Goal: Task Accomplishment & Management: Complete application form

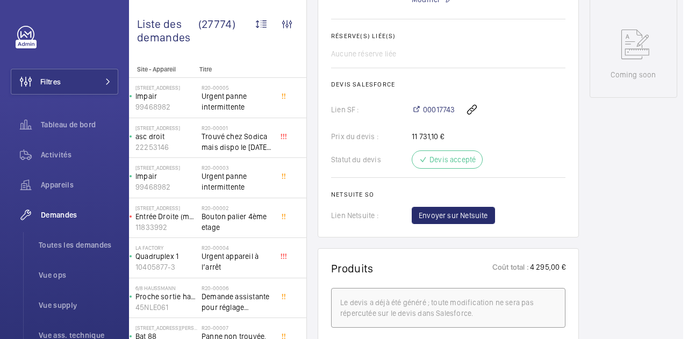
scroll to position [563, 0]
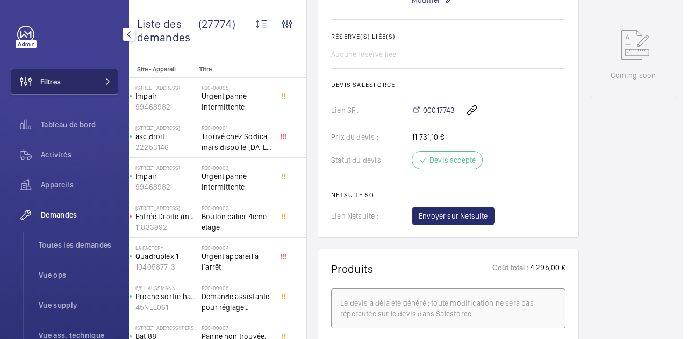
click at [66, 85] on button "Filtres" at bounding box center [65, 82] width 108 height 26
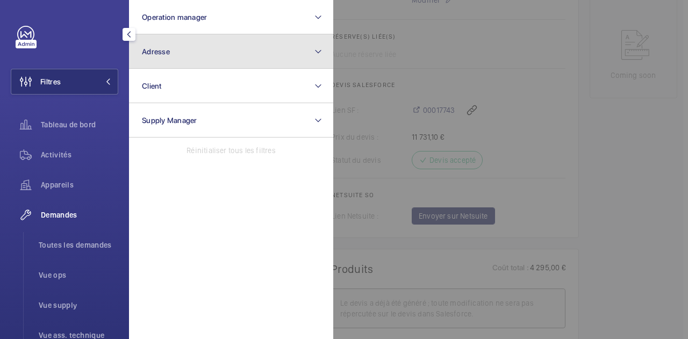
click at [203, 39] on button "Adresse" at bounding box center [231, 51] width 204 height 34
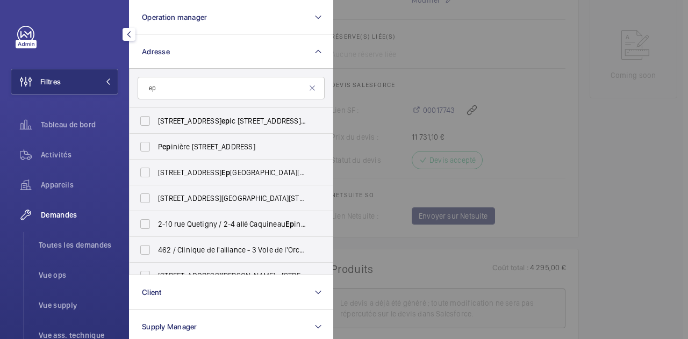
type input "e"
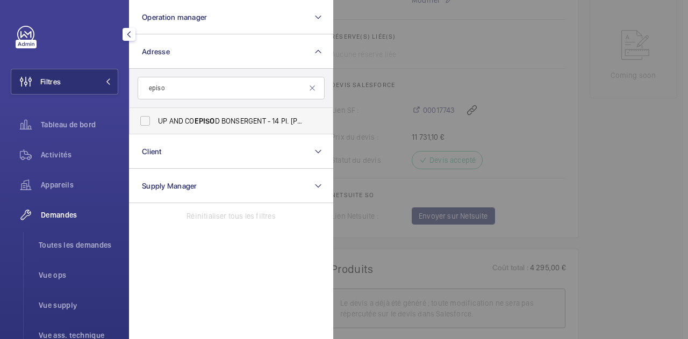
type input "episo"
click at [176, 118] on span "UP AND CO EPISO D BONSERGENT - 14 Pl. [PERSON_NAME], [GEOGRAPHIC_DATA] 75010" at bounding box center [232, 121] width 148 height 11
click at [156, 118] on input "UP AND CO EPISO D BONSERGENT - 14 Pl. [PERSON_NAME], [GEOGRAPHIC_DATA] 75010" at bounding box center [145, 121] width 22 height 22
checkbox input "true"
click at [51, 160] on div "Activités" at bounding box center [65, 155] width 108 height 26
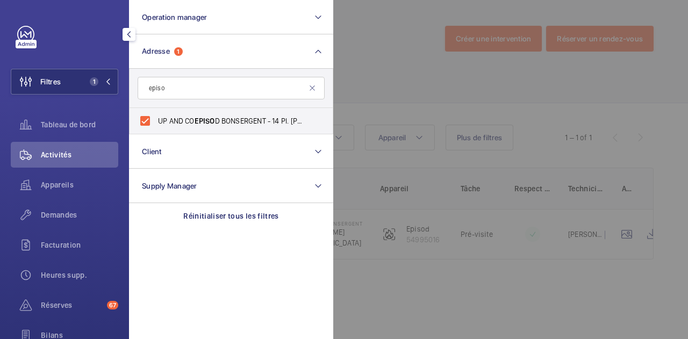
click at [414, 85] on div at bounding box center [677, 169] width 688 height 339
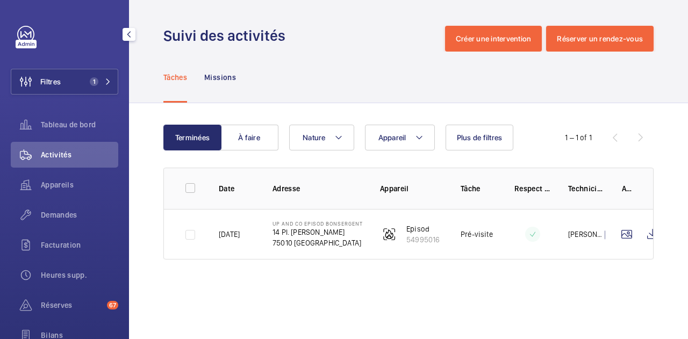
click at [132, 34] on mat-icon "button" at bounding box center [129, 34] width 13 height 9
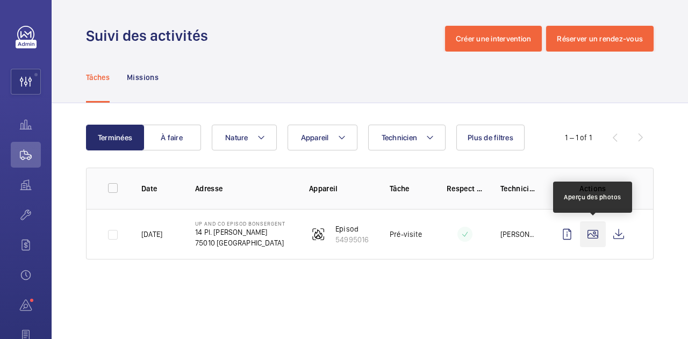
click at [597, 231] on wm-front-icon-button at bounding box center [593, 235] width 26 height 26
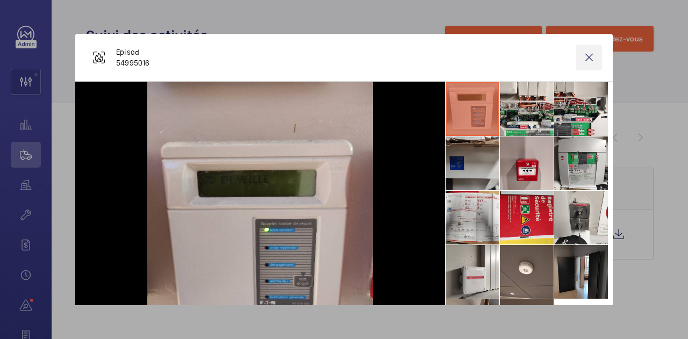
click at [581, 58] on wm-front-icon-button at bounding box center [589, 58] width 26 height 26
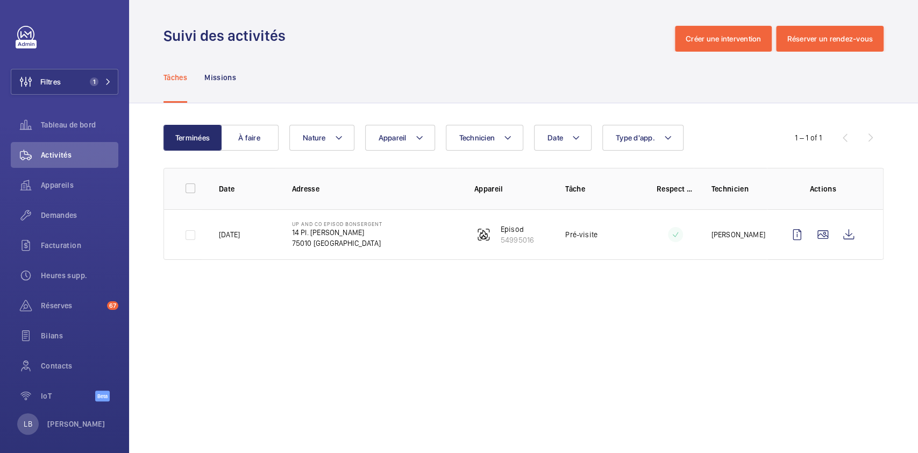
drag, startPoint x: 310, startPoint y: 15, endPoint x: 477, endPoint y: 342, distance: 367.7
click at [477, 339] on wm-front-admin-operations-monitoring "Suivi des activités Créer une intervention Réserver un rendez-vous Tâches Missi…" at bounding box center [523, 226] width 789 height 453
click at [60, 210] on span "Demandes" at bounding box center [79, 215] width 77 height 11
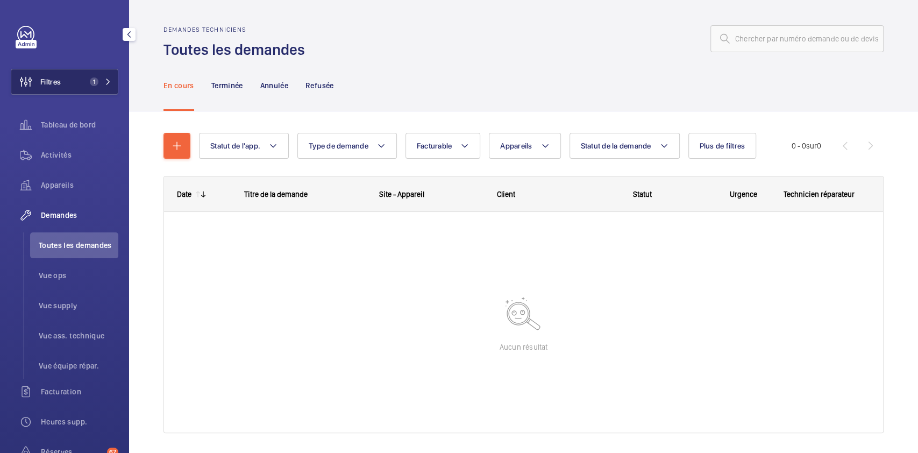
drag, startPoint x: 84, startPoint y: 64, endPoint x: 84, endPoint y: 76, distance: 11.8
click at [84, 76] on div "Filtres 1 Tableau de bord Activités Appareils Demandes Toutes les demandes Vue …" at bounding box center [65, 292] width 108 height 533
click at [84, 76] on button "Filtres 1" at bounding box center [65, 82] width 108 height 26
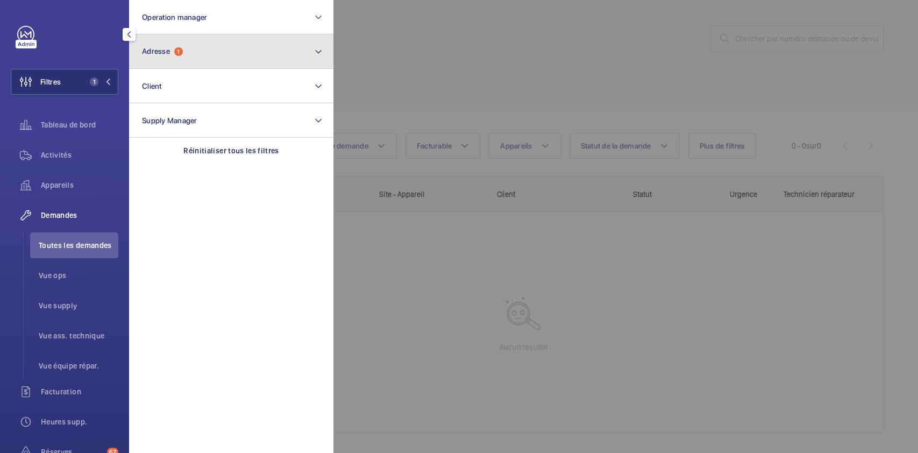
click at [215, 46] on button "Adresse 1" at bounding box center [231, 51] width 204 height 34
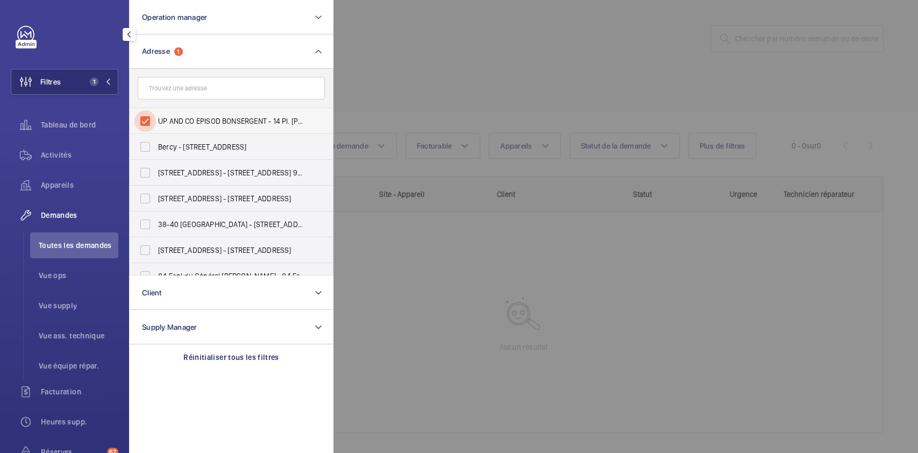
click at [139, 122] on input "UP AND CO EPISOD BONSERGENT - 14 Pl. [PERSON_NAME], [GEOGRAPHIC_DATA] 75010" at bounding box center [145, 121] width 22 height 22
checkbox input "false"
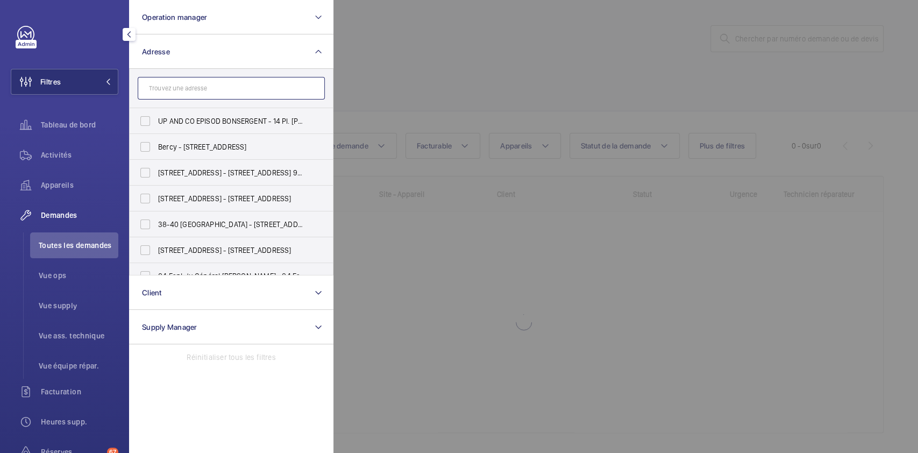
click at [205, 83] on input "text" at bounding box center [231, 88] width 187 height 23
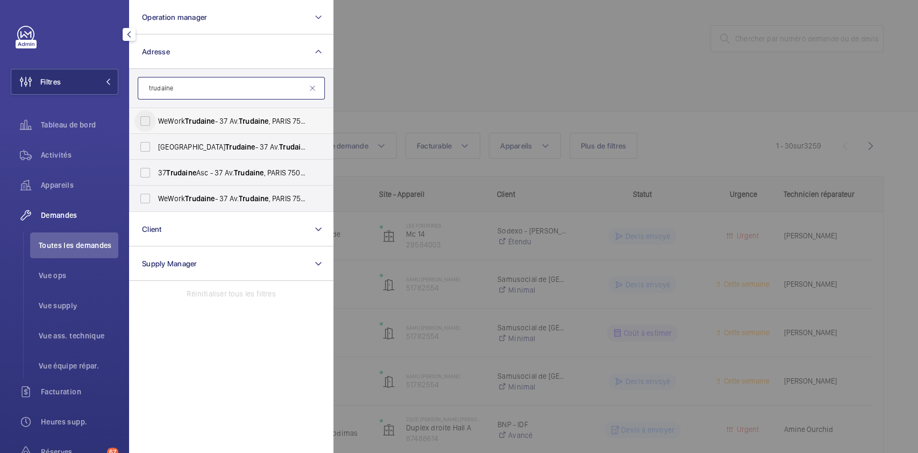
type input "trudaine"
click at [142, 120] on input "WeWork Trudaine - 37 Av. Trudaine , [GEOGRAPHIC_DATA]" at bounding box center [145, 121] width 22 height 22
checkbox input "true"
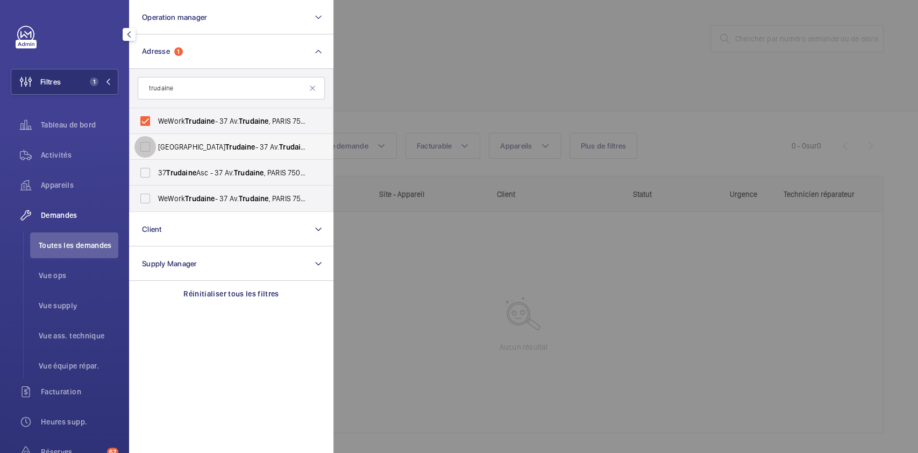
click at [149, 144] on input "WeWork Avenue Trudaine - 37 Av. Trudaine , [GEOGRAPHIC_DATA]" at bounding box center [145, 147] width 22 height 22
checkbox input "true"
click at [142, 202] on input "WeWork Trudaine - 37 Av. Trudaine , [GEOGRAPHIC_DATA]" at bounding box center [145, 199] width 22 height 22
checkbox input "true"
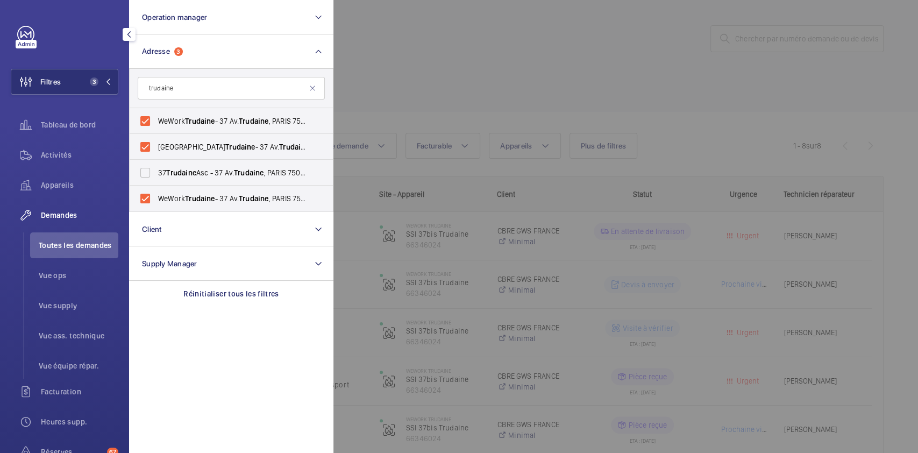
click at [486, 38] on div at bounding box center [792, 226] width 918 height 453
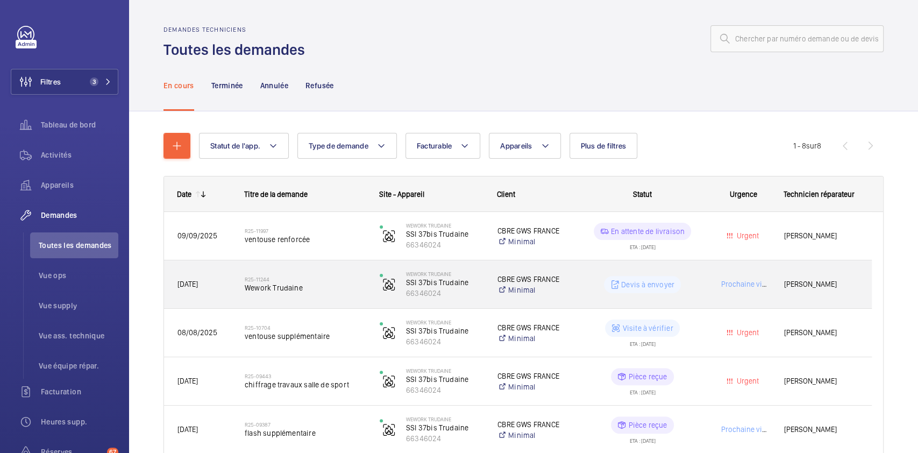
click at [688, 269] on div "Prochaine visite" at bounding box center [737, 284] width 66 height 34
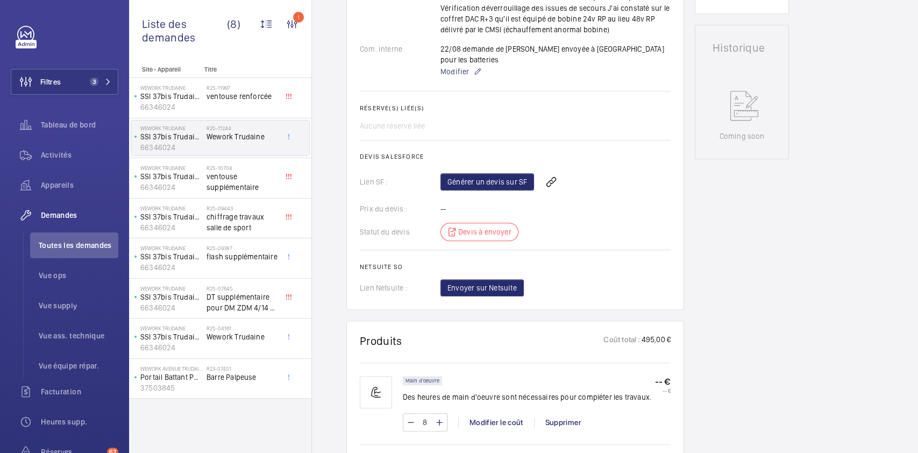
scroll to position [459, 0]
click at [491, 174] on link "Générer un devis sur SF" at bounding box center [487, 182] width 94 height 17
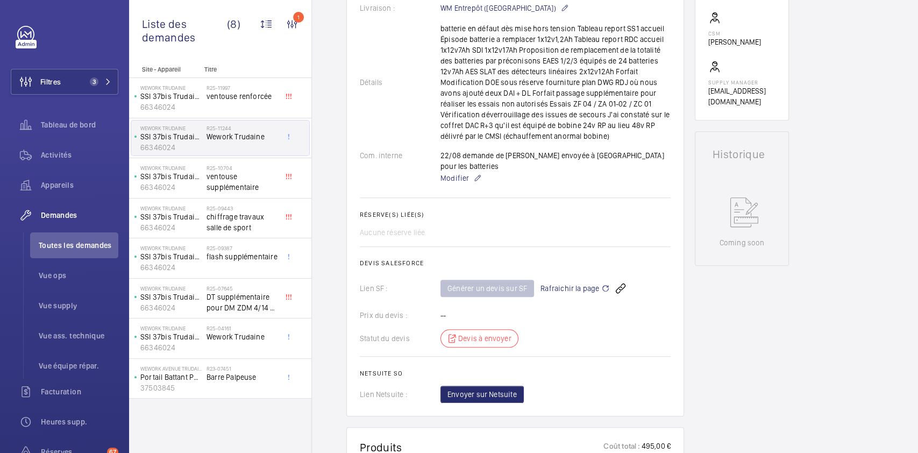
scroll to position [354, 0]
click at [546, 226] on div "Aucune réserve liée" at bounding box center [515, 231] width 311 height 11
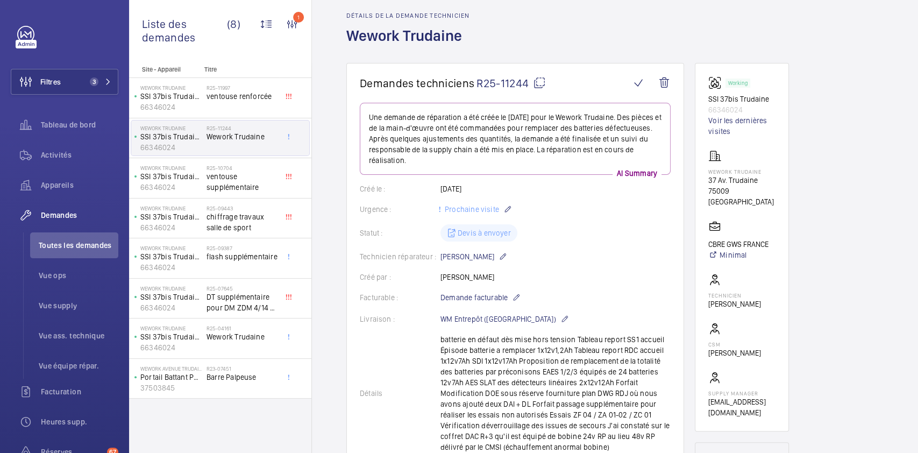
scroll to position [37, 0]
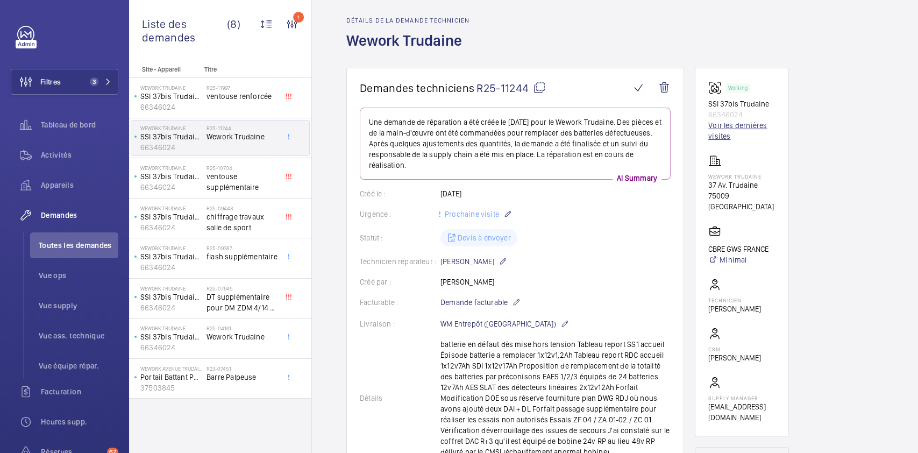
click at [688, 124] on link "Voir les dernières visites" at bounding box center [741, 131] width 67 height 22
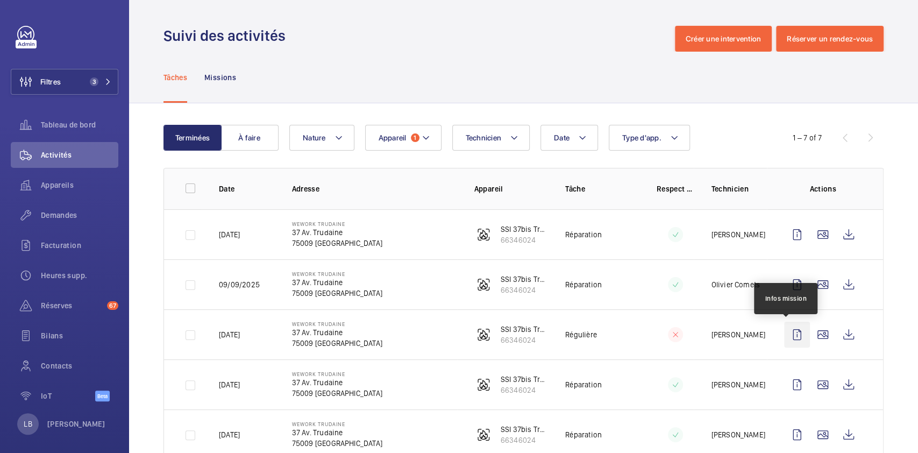
click at [688, 334] on wm-front-icon-button at bounding box center [797, 335] width 26 height 26
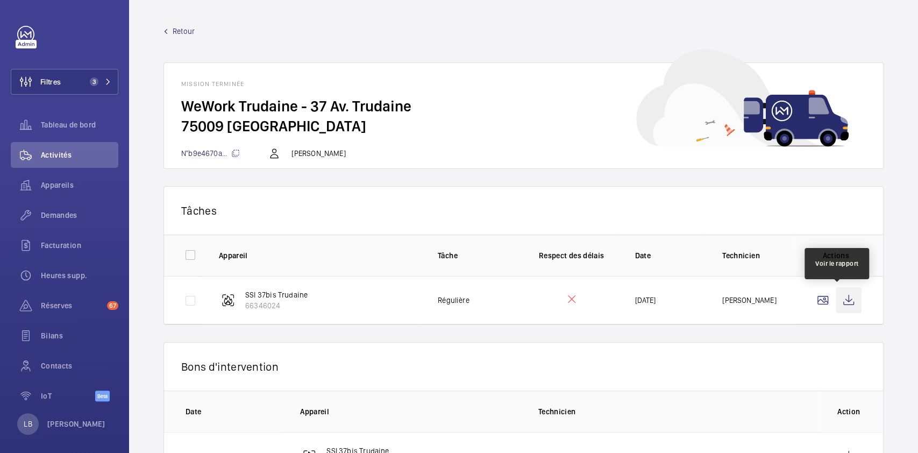
click at [688, 305] on wm-front-icon-button at bounding box center [849, 300] width 26 height 26
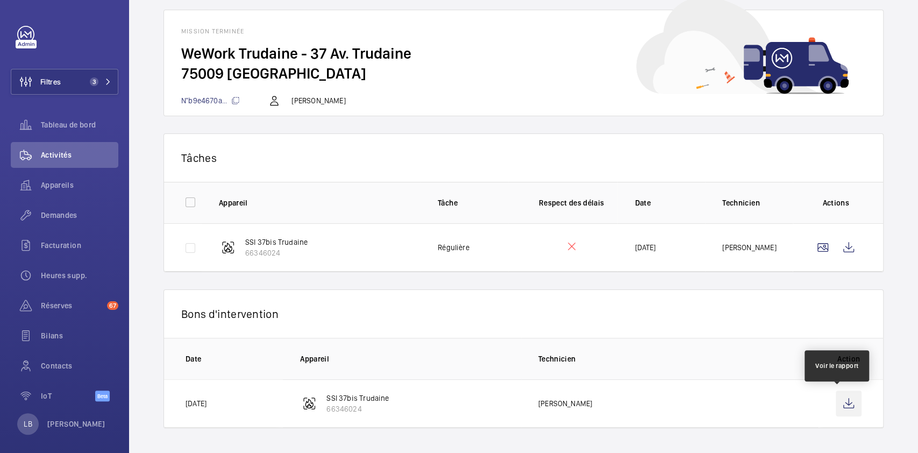
click at [688, 339] on wm-front-icon-button at bounding box center [849, 403] width 26 height 26
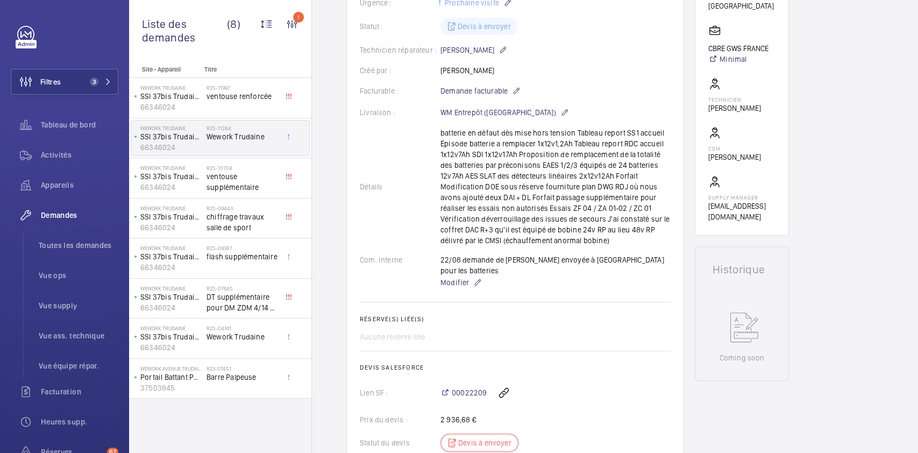
scroll to position [234, 0]
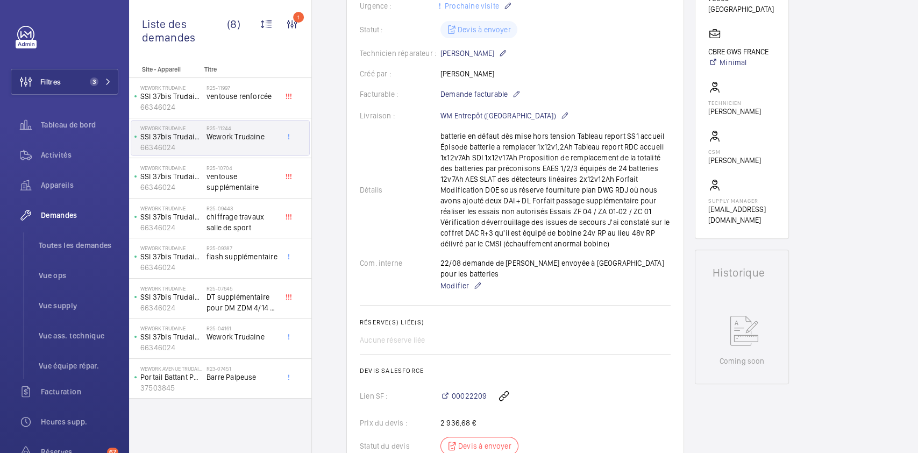
drag, startPoint x: 439, startPoint y: 134, endPoint x: 660, endPoint y: 247, distance: 248.9
click at [660, 247] on div "[PERSON_NAME] batterie en défaut dès mise hors tension Tableau report SS1 accue…" at bounding box center [515, 190] width 311 height 118
copy p "batterie en défaut dès mise hors tension Tableau report SS1 accueil Épisode bat…"
click at [561, 303] on wm-front-card-body "La demande de réparation a été créée le [DATE] pour un problème de batteries da…" at bounding box center [515, 210] width 311 height 600
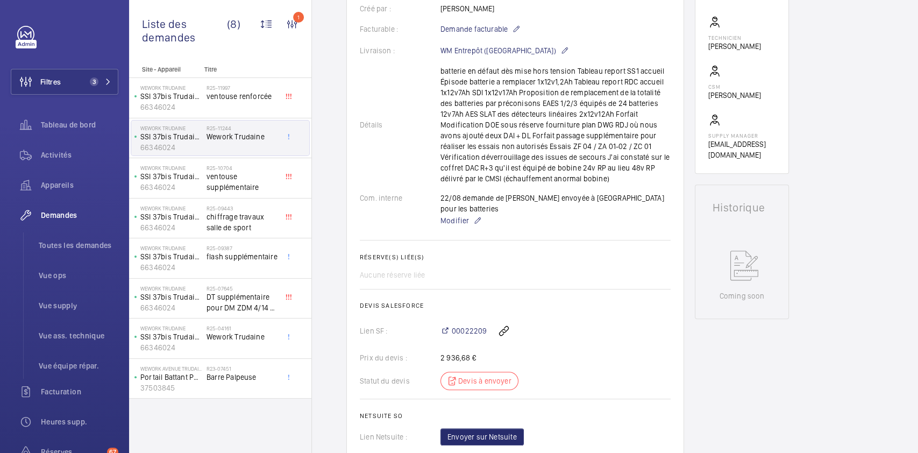
scroll to position [299, 0]
drag, startPoint x: 465, startPoint y: 114, endPoint x: 576, endPoint y: 114, distance: 111.3
click at [576, 114] on div "[PERSON_NAME] batterie en défaut dès mise hors tension Tableau report SS1 accue…" at bounding box center [515, 125] width 311 height 118
copy p "AES SLAT des détecteurs linéaires"
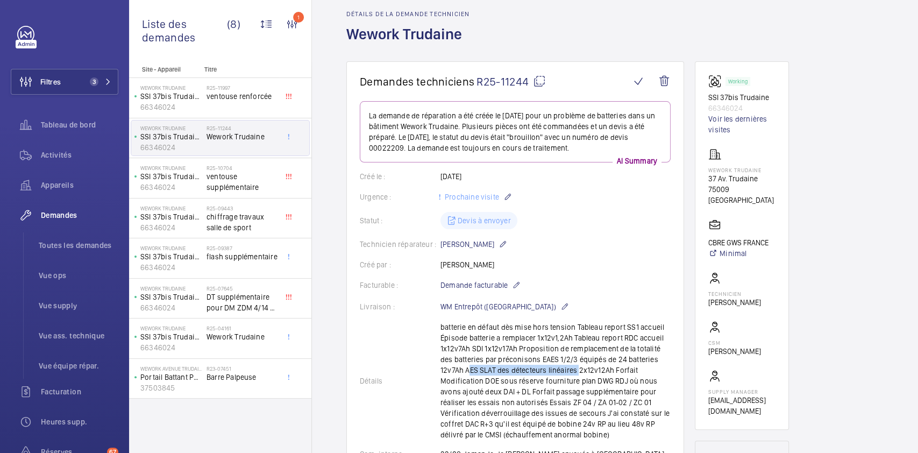
scroll to position [43, 0]
click at [688, 121] on link "Voir les dernières visites" at bounding box center [741, 125] width 67 height 22
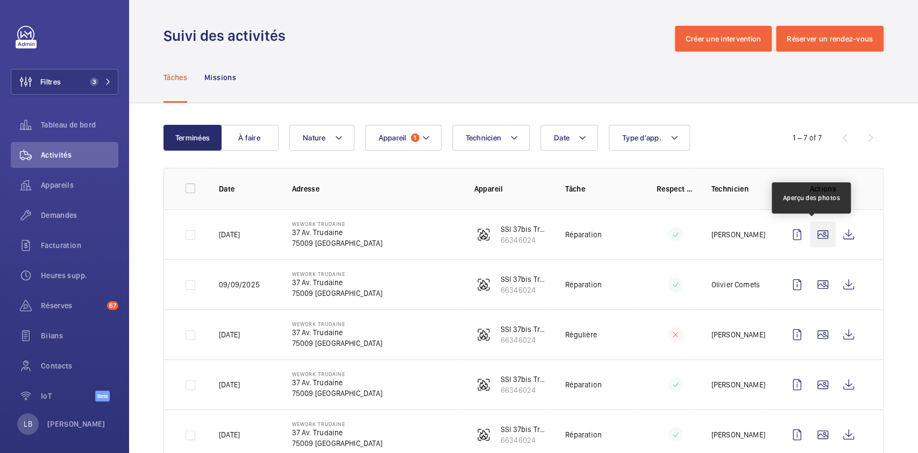
click at [688, 239] on wm-front-icon-button at bounding box center [823, 235] width 26 height 26
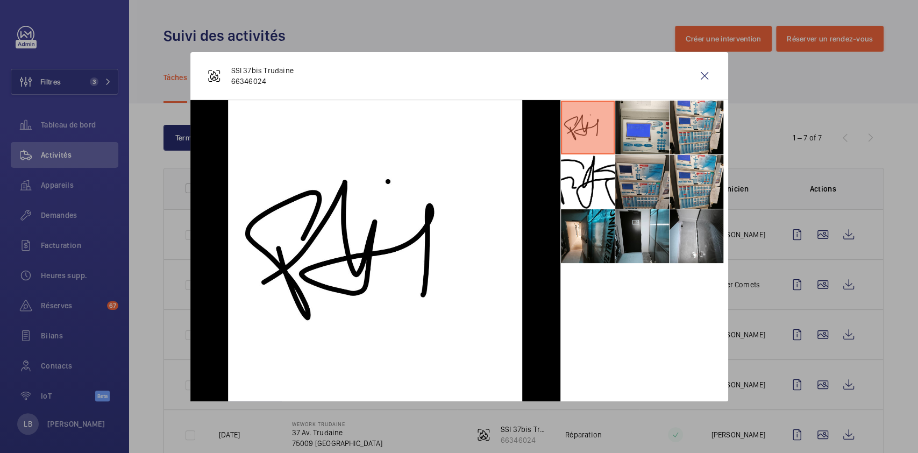
click at [638, 166] on li at bounding box center [642, 182] width 54 height 54
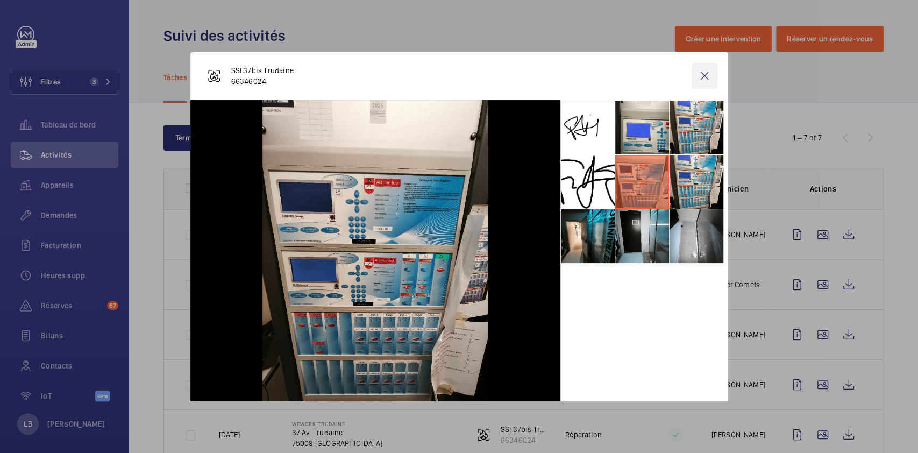
click at [688, 80] on wm-front-icon-button at bounding box center [705, 76] width 26 height 26
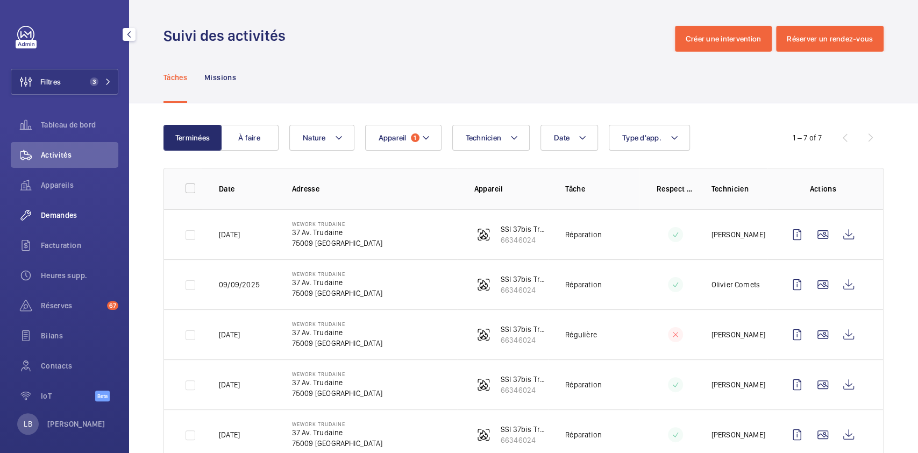
click at [63, 220] on div "Demandes" at bounding box center [65, 215] width 108 height 26
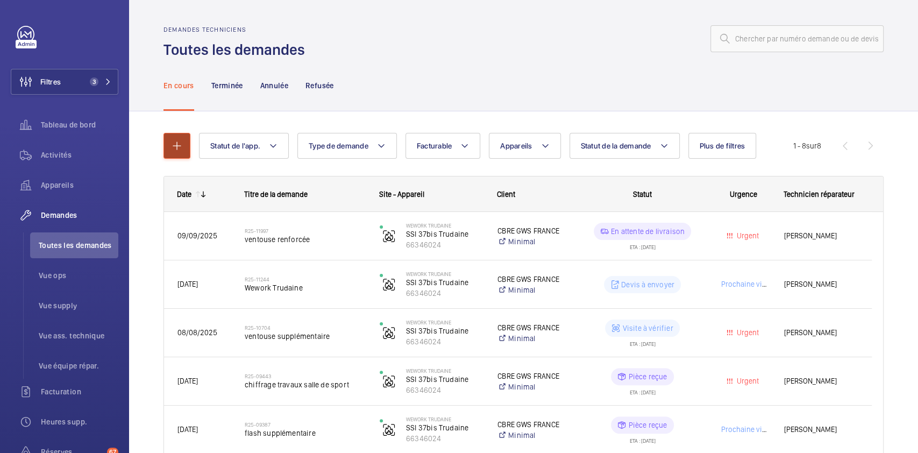
click at [184, 144] on button "button" at bounding box center [176, 146] width 27 height 26
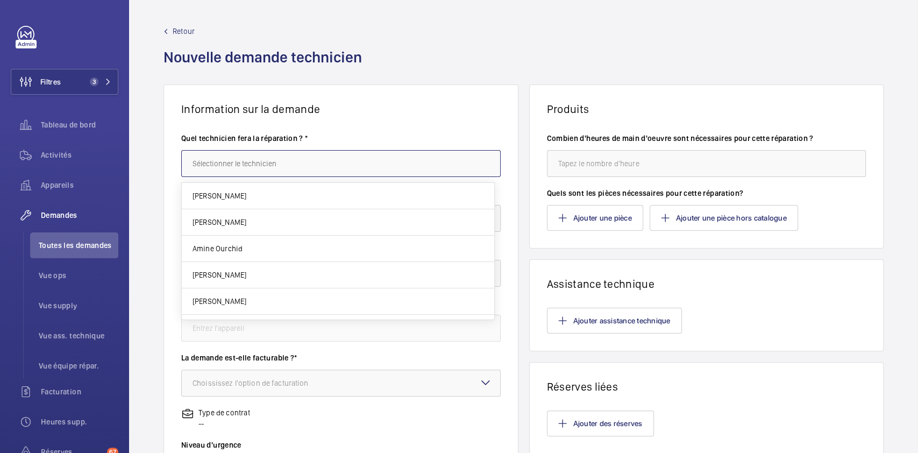
click at [238, 171] on input "text" at bounding box center [340, 163] width 319 height 27
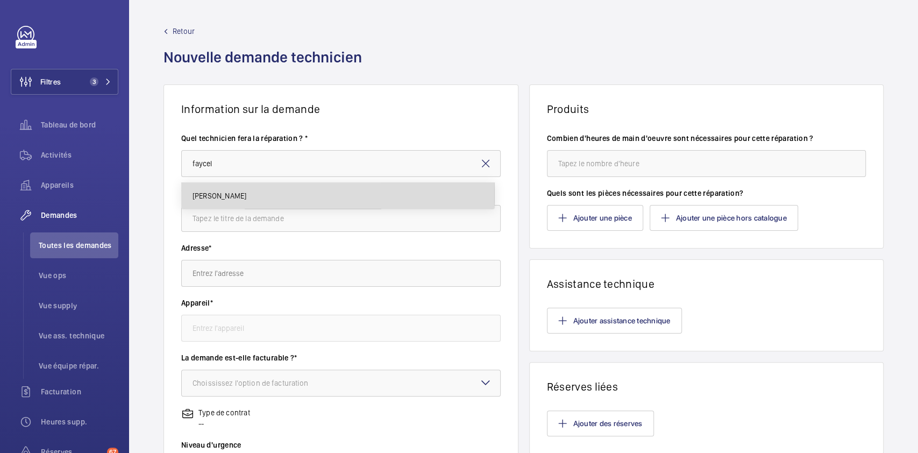
click at [233, 194] on span "[PERSON_NAME]" at bounding box center [220, 195] width 54 height 11
type input "[PERSON_NAME]"
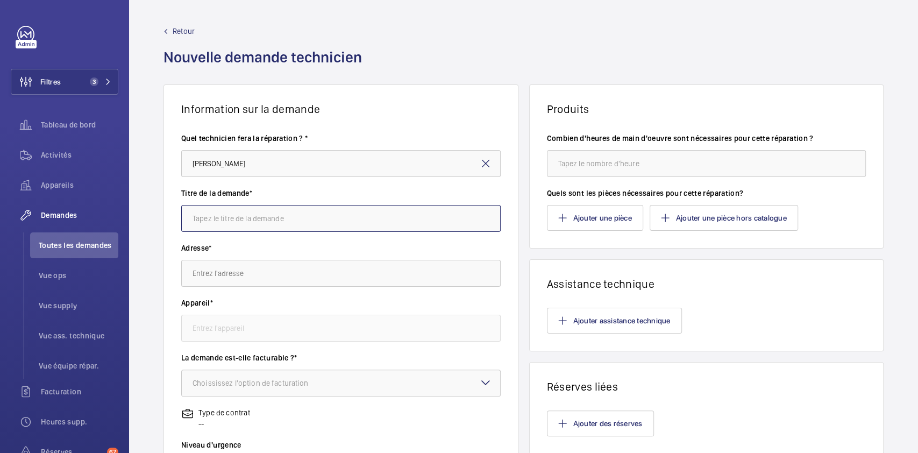
click at [251, 218] on input "text" at bounding box center [340, 218] width 319 height 27
type input "diffuseur sonore aviss"
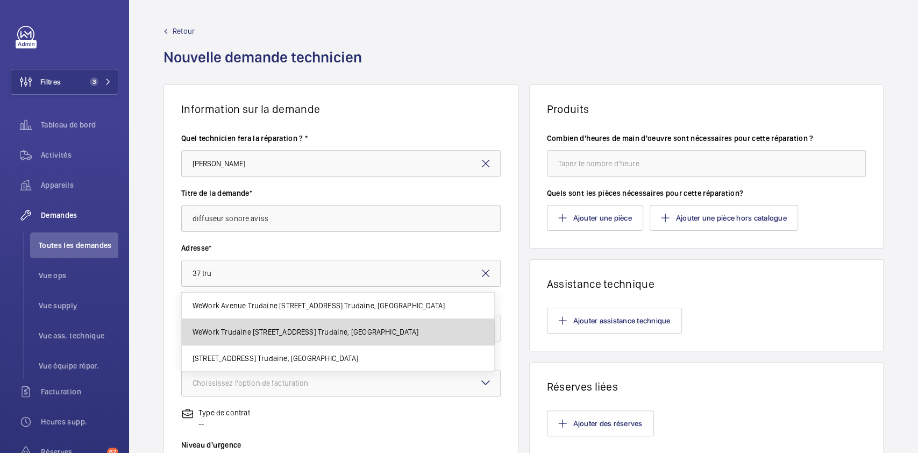
click at [215, 333] on span "WeWork Trudaine [STREET_ADDRESS] Trudaine, [GEOGRAPHIC_DATA]" at bounding box center [306, 331] width 226 height 11
type input "WeWork Trudaine [STREET_ADDRESS] Trudaine, [GEOGRAPHIC_DATA]"
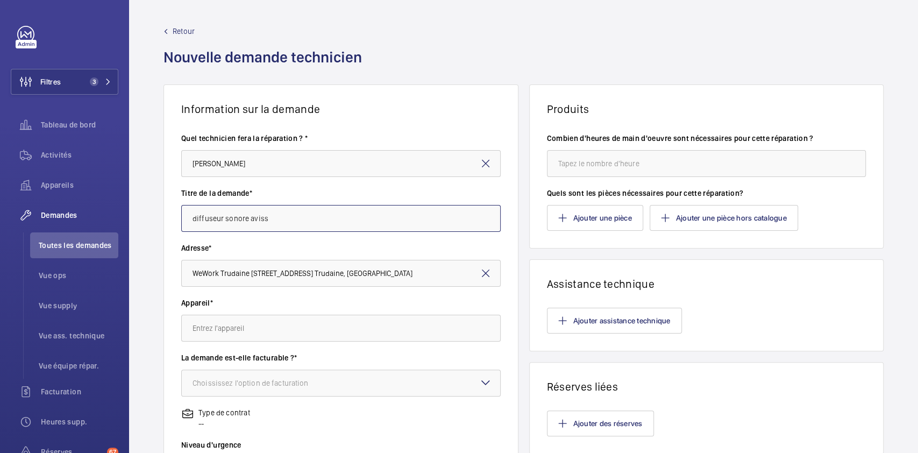
click at [300, 215] on input "diffuseur sonore aviss" at bounding box center [340, 218] width 319 height 27
type input "diffuseur sonore aviss pour EPISODE"
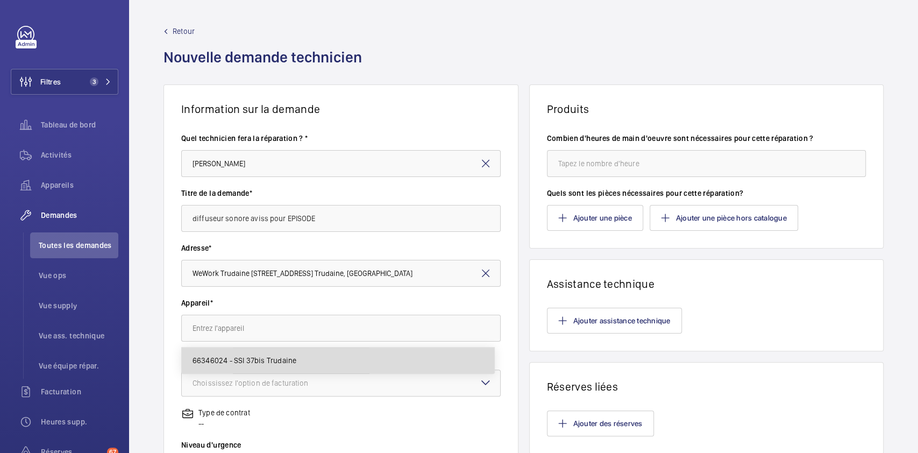
click at [295, 339] on mat-option "66346024 - SSI 37bis Trudaine" at bounding box center [338, 360] width 312 height 26
type input "66346024 - SSI 37bis Trudaine"
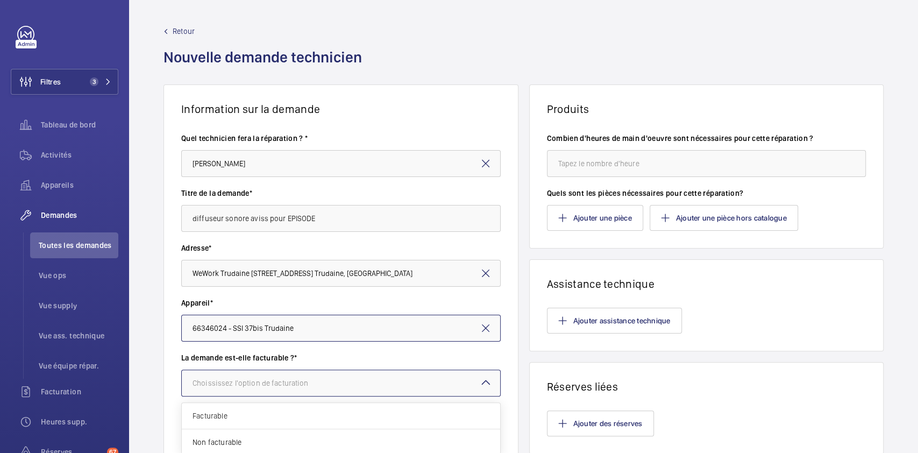
click at [310, 339] on div "Choississez l'option de facturation" at bounding box center [264, 382] width 143 height 11
click at [257, 339] on span "Facturable" at bounding box center [341, 415] width 297 height 11
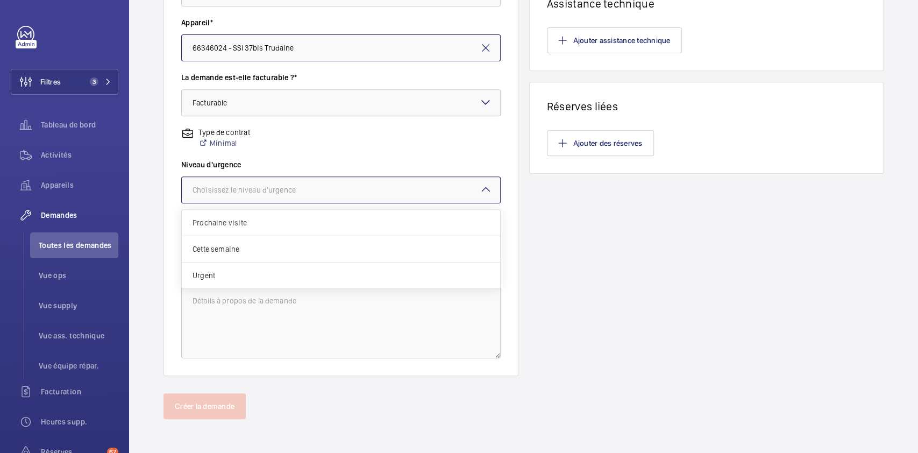
click at [309, 189] on div "Choisissez le niveau d'urgence" at bounding box center [258, 189] width 130 height 11
click at [271, 272] on span "Urgent" at bounding box center [341, 275] width 297 height 11
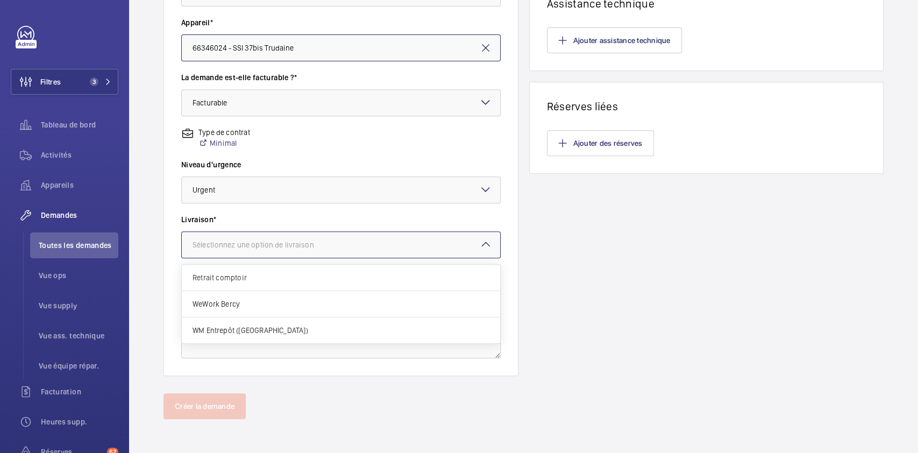
click at [314, 234] on div at bounding box center [341, 245] width 318 height 26
click at [268, 332] on span "WM Entrepôt ([GEOGRAPHIC_DATA])" at bounding box center [341, 330] width 297 height 11
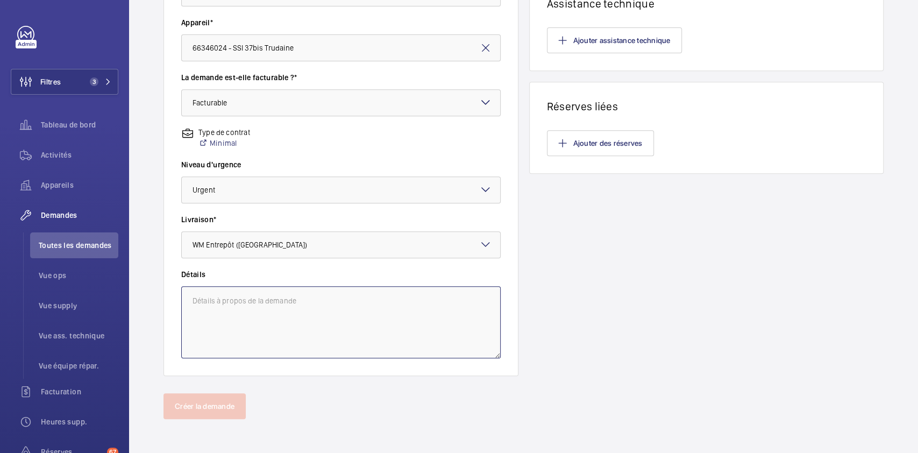
click at [268, 332] on textarea at bounding box center [340, 322] width 319 height 72
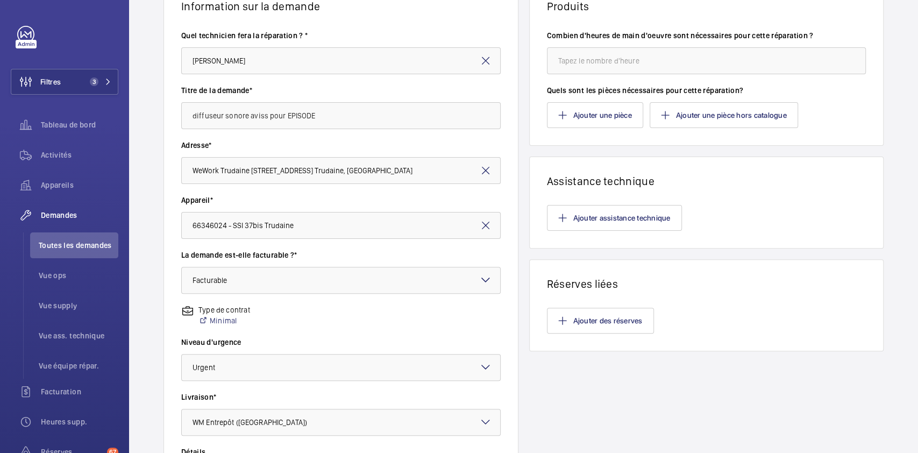
scroll to position [89, 0]
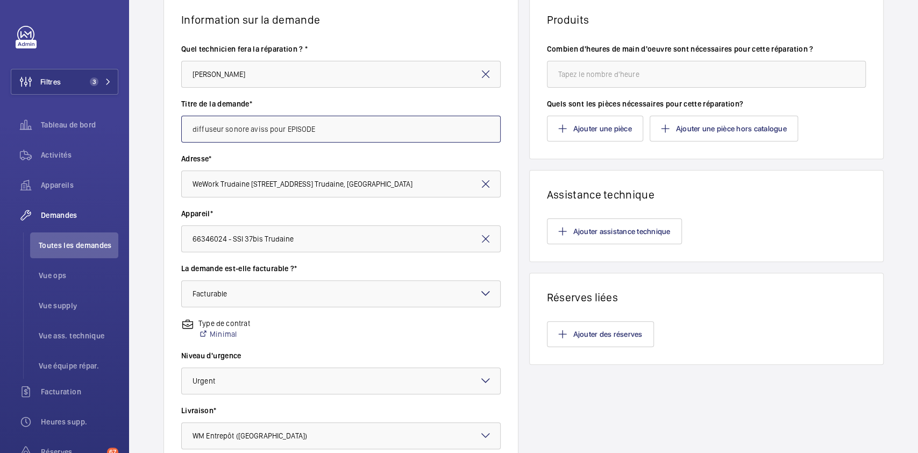
click at [333, 128] on input "diffuseur sonore aviss pour EPISODE" at bounding box center [340, 129] width 319 height 27
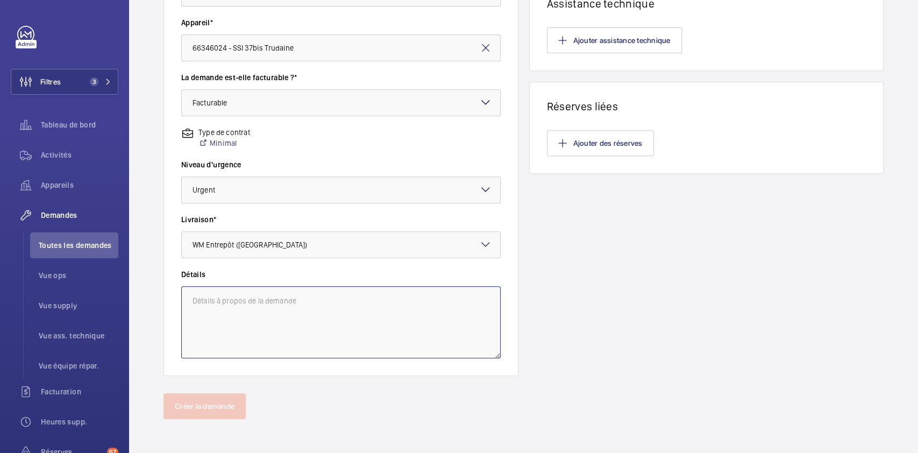
click at [306, 303] on textarea at bounding box center [340, 322] width 319 height 72
paste textarea "diffuseur sonore aviss pour EPISODE"
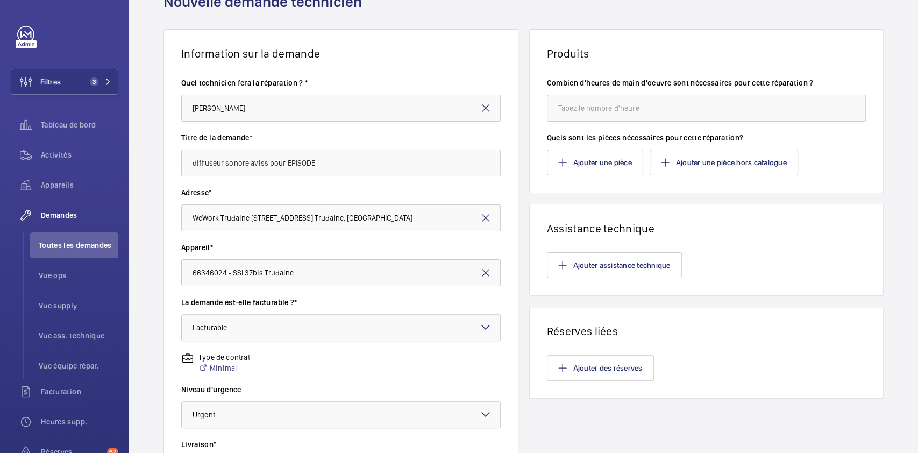
scroll to position [0, 0]
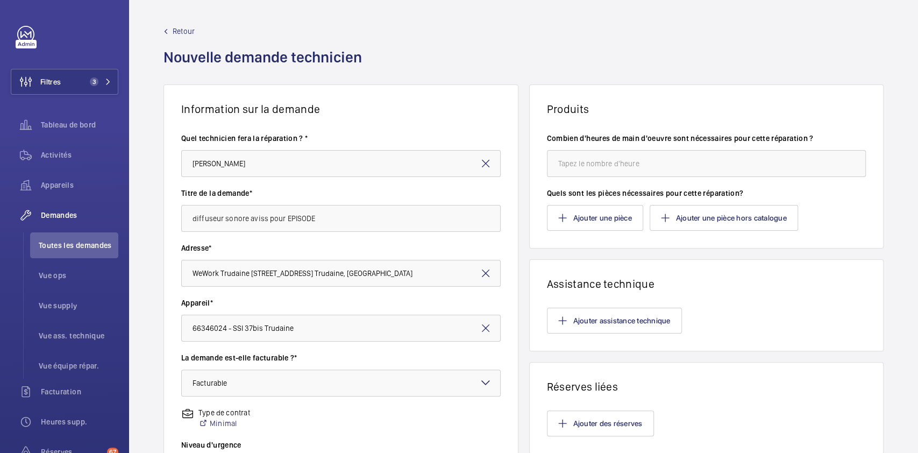
type textarea "diffuseur sonore aviss pour EPISODE"
click at [633, 162] on input "number" at bounding box center [706, 163] width 319 height 27
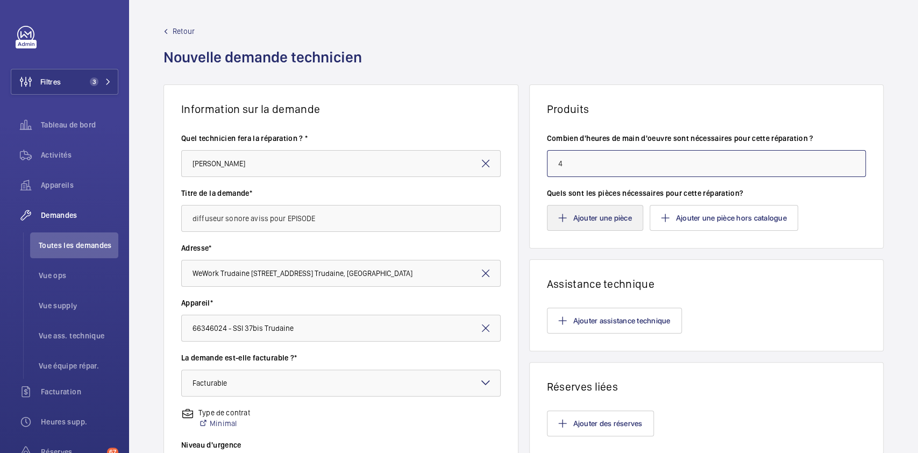
type input "4"
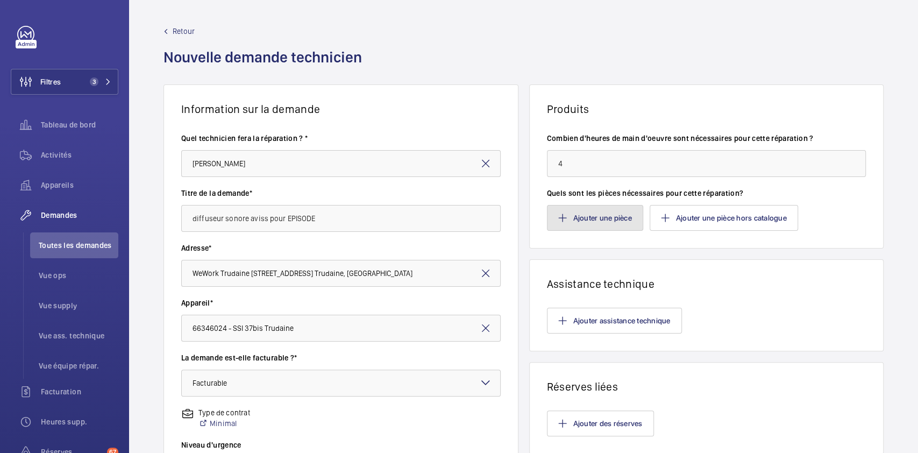
click at [591, 216] on button "Ajouter une pièce" at bounding box center [595, 218] width 96 height 26
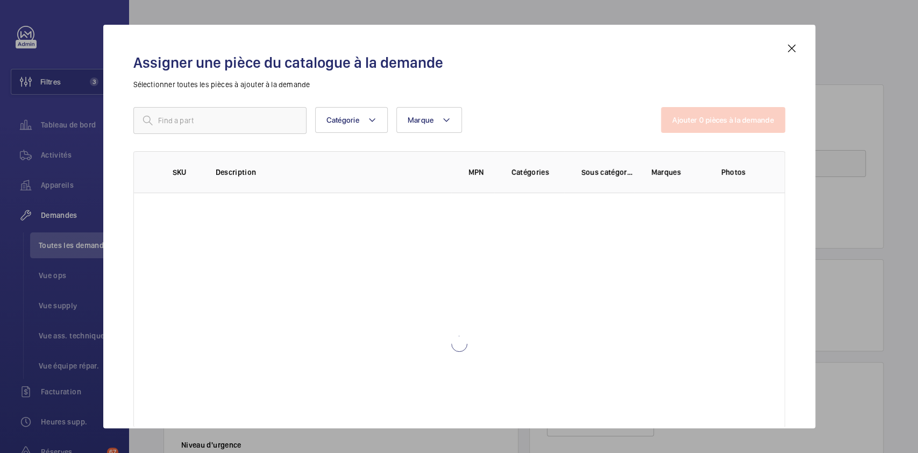
drag, startPoint x: 591, startPoint y: 216, endPoint x: 262, endPoint y: 132, distance: 340.1
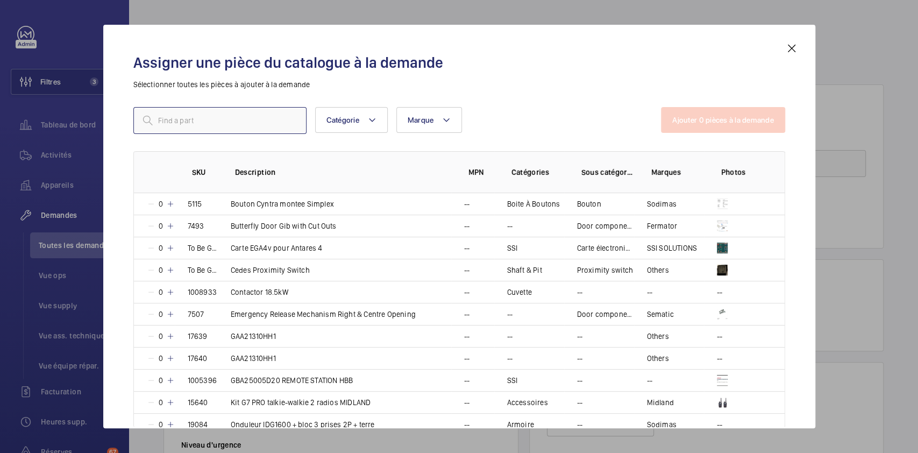
click at [262, 118] on input "text" at bounding box center [219, 120] width 173 height 27
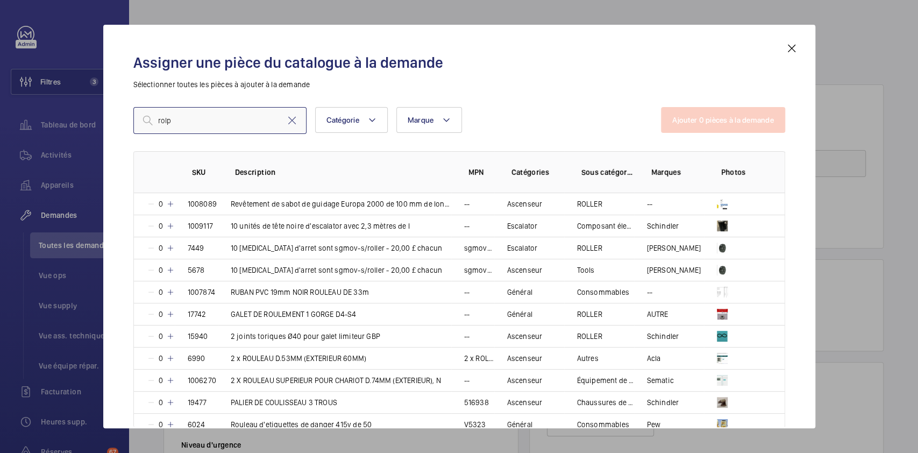
click at [262, 118] on input "rolp" at bounding box center [219, 120] width 173 height 27
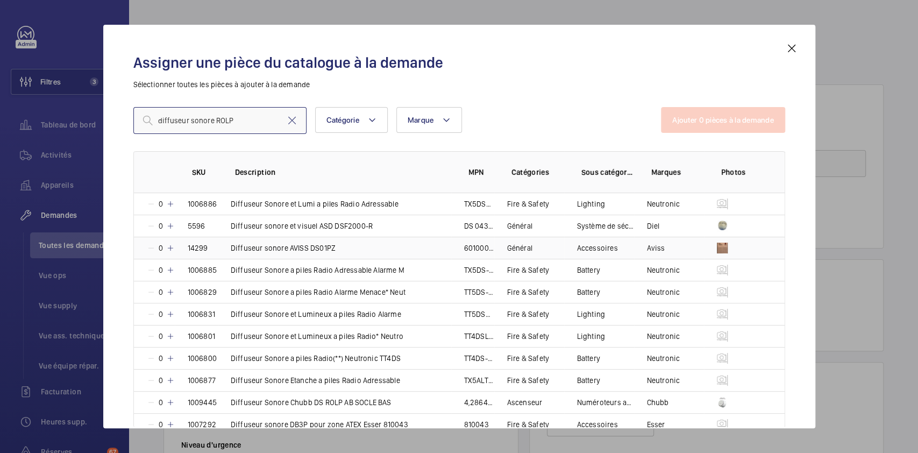
scroll to position [52, 0]
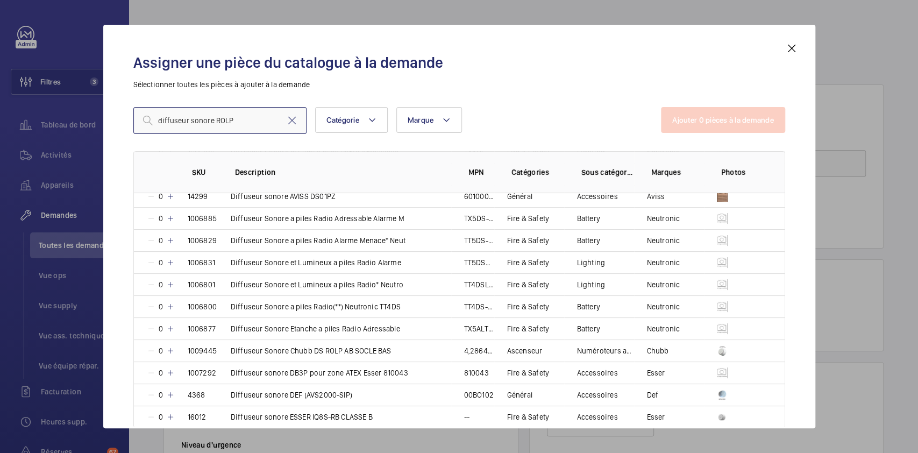
drag, startPoint x: 210, startPoint y: 120, endPoint x: 189, endPoint y: 122, distance: 21.0
click at [189, 122] on input "diffuseur sonore ROLP" at bounding box center [219, 120] width 173 height 27
click at [189, 122] on input "ROLP" at bounding box center [219, 120] width 173 height 27
click at [157, 120] on input "ROLP" at bounding box center [219, 120] width 173 height 27
drag, startPoint x: 184, startPoint y: 120, endPoint x: 168, endPoint y: 122, distance: 16.2
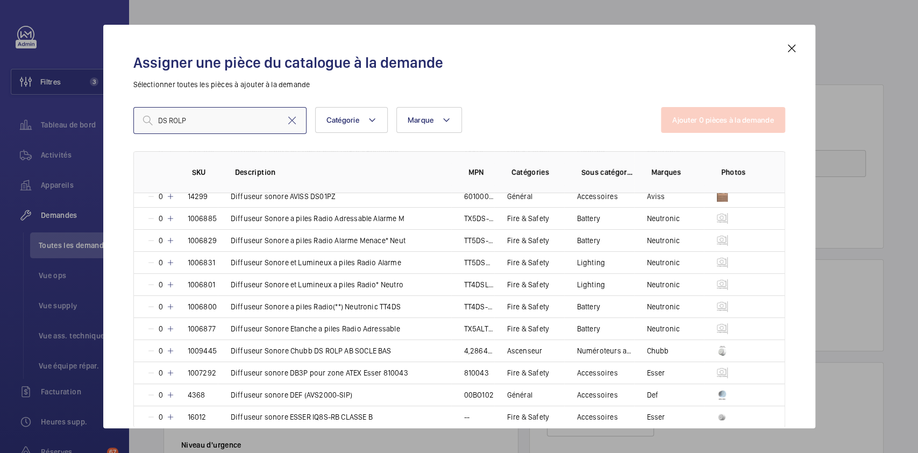
click at [168, 122] on input "DS ROLP" at bounding box center [219, 120] width 173 height 27
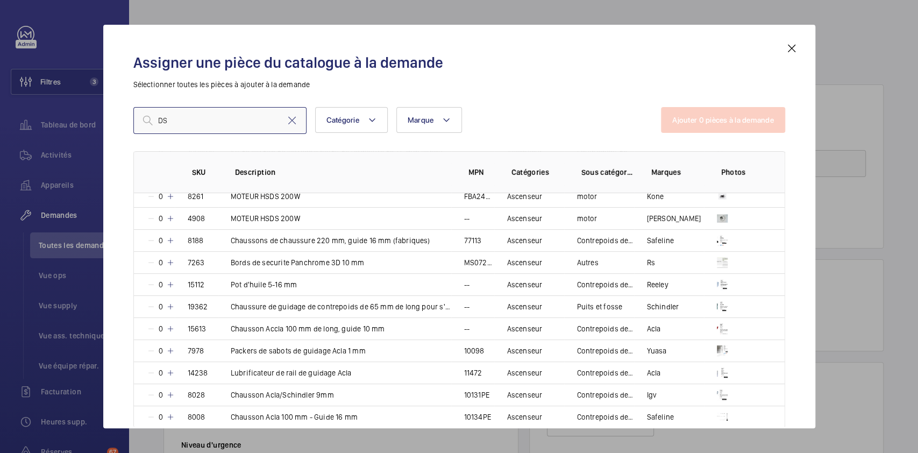
click at [169, 122] on input "DS" at bounding box center [219, 120] width 173 height 27
type input "diffuseur sonore"
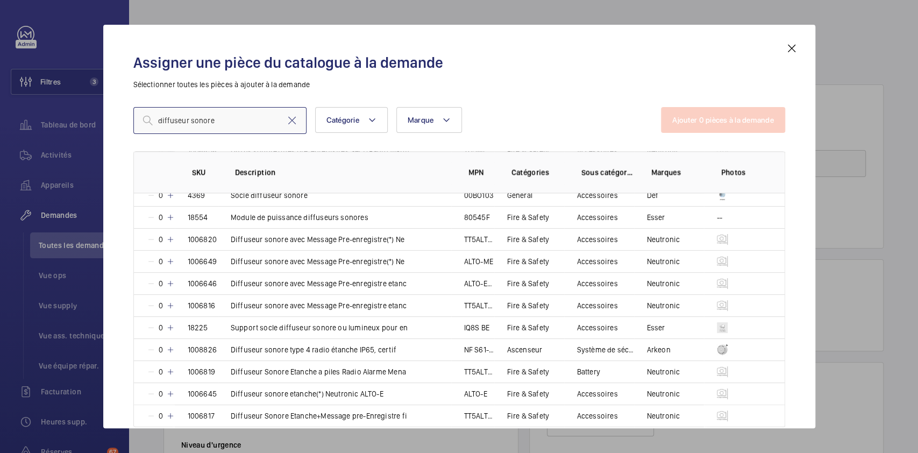
scroll to position [1063, 0]
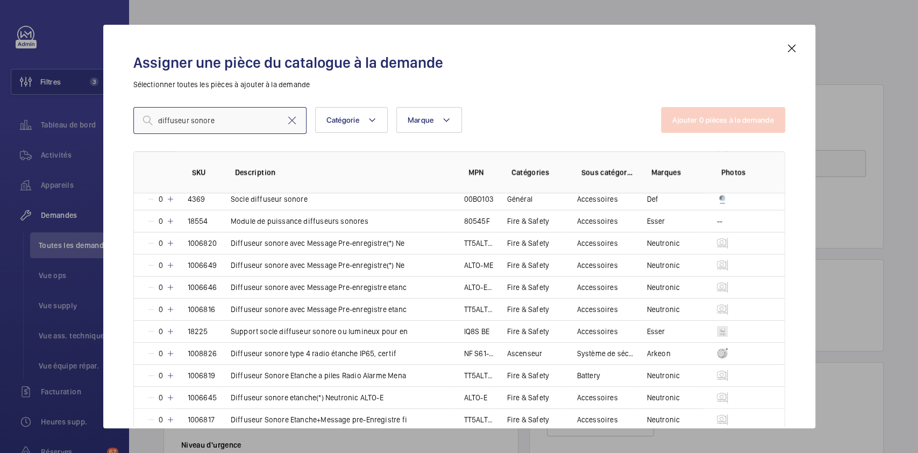
click at [233, 122] on input "diffuseur sonore" at bounding box center [219, 120] width 173 height 27
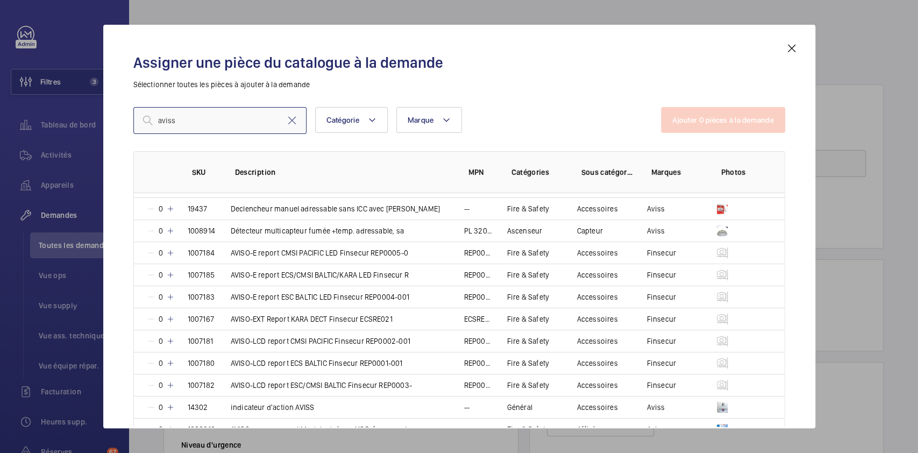
scroll to position [0, 0]
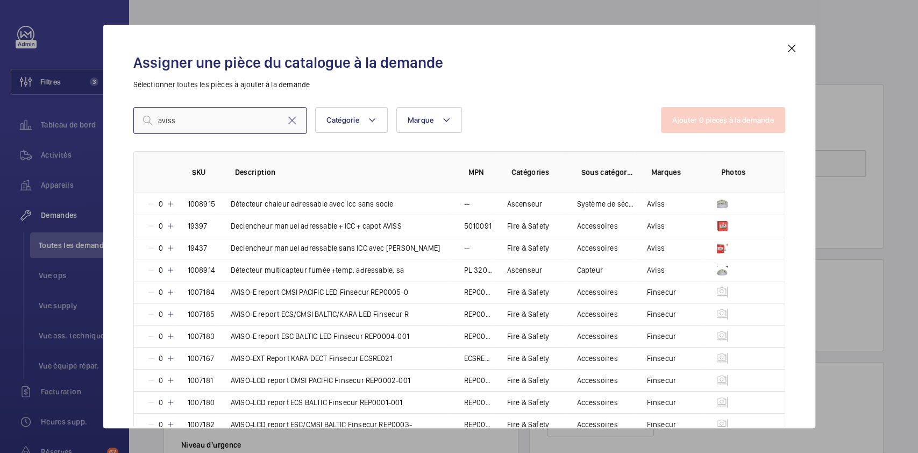
click at [260, 118] on input "aviss" at bounding box center [219, 120] width 173 height 27
paste input "1008928"
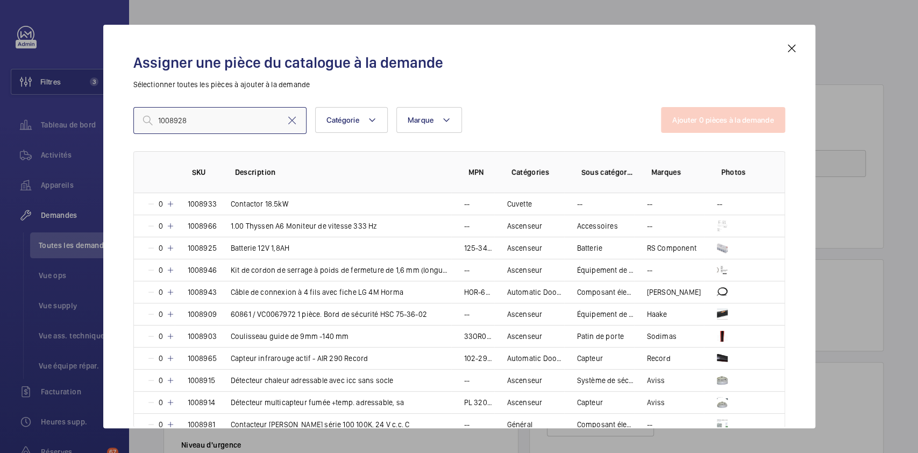
click at [159, 117] on input "1008928" at bounding box center [219, 120] width 173 height 27
click at [189, 115] on input "1008928" at bounding box center [219, 120] width 173 height 27
type input "1008928"
click at [221, 105] on div "Assigner une pièce du catalogue à la demande Sélectionner toutes les pièces à a…" at bounding box center [459, 235] width 678 height 386
click at [289, 123] on mat-icon at bounding box center [292, 120] width 13 height 13
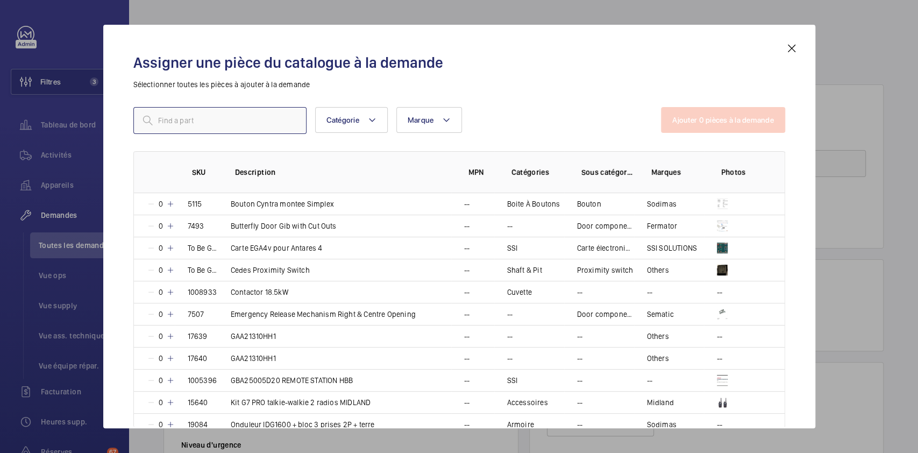
paste input "1008928"
type input "1008928"
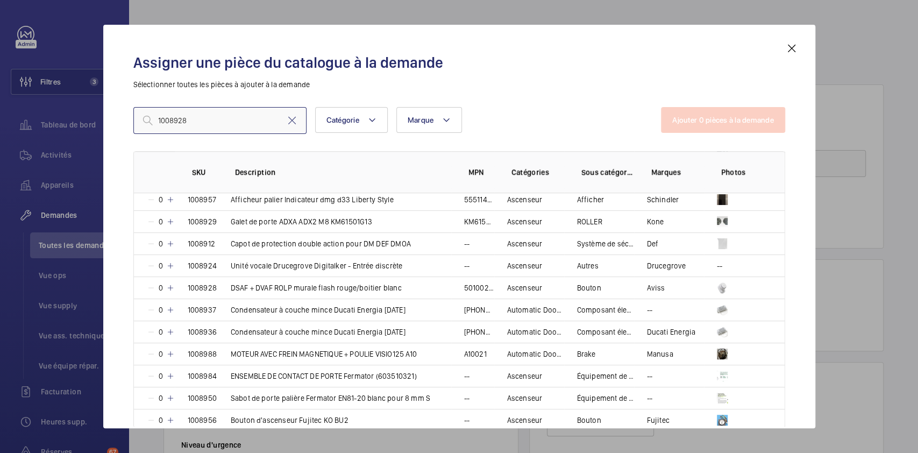
scroll to position [622, 0]
click at [428, 284] on td "DSAF + DVAF ROLP murale flash rouge/boitier blanc" at bounding box center [334, 287] width 233 height 22
click at [688, 130] on button "Ajouter 1 pièces à la demande" at bounding box center [723, 120] width 122 height 26
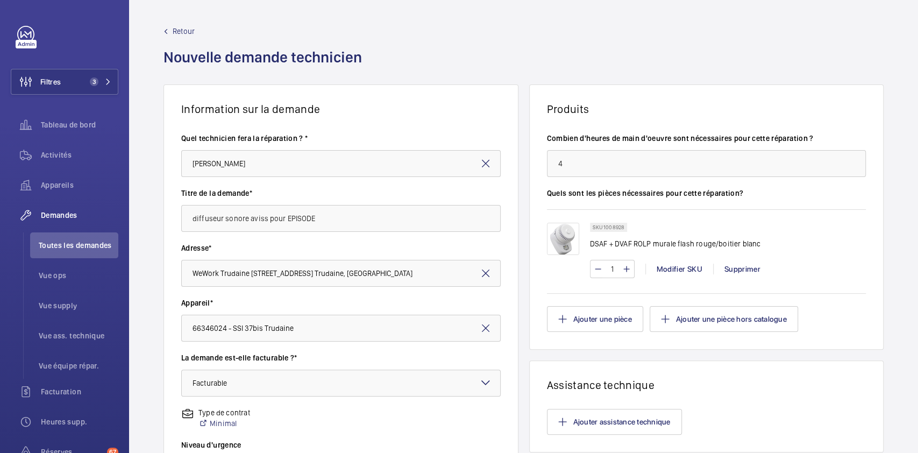
click at [622, 43] on div "Retour Nouvelle demande technicien" at bounding box center [523, 55] width 720 height 59
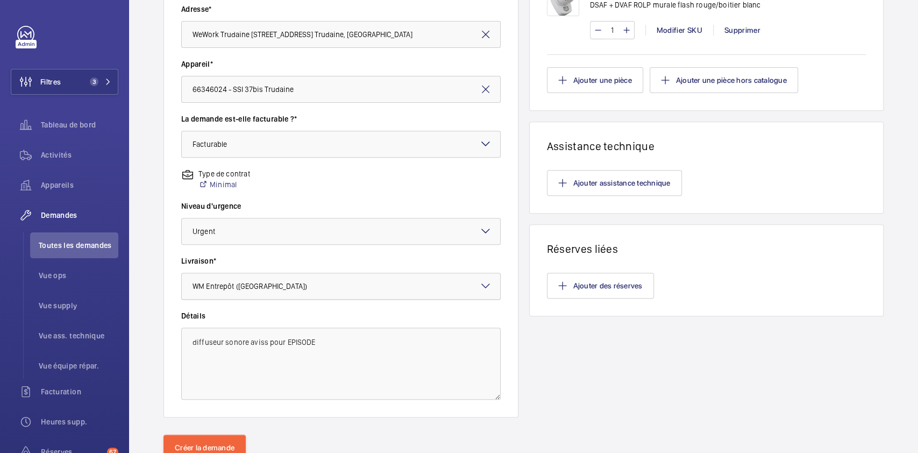
scroll to position [280, 0]
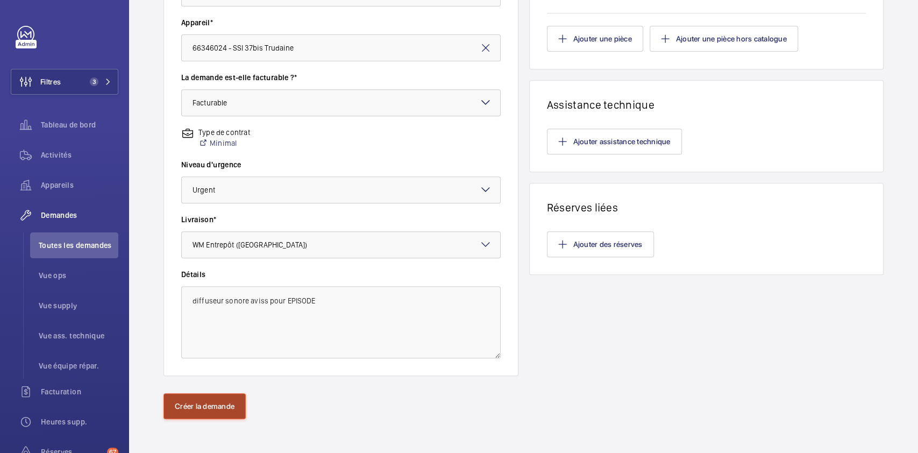
click at [195, 339] on button "Créer la demande" at bounding box center [204, 406] width 82 height 26
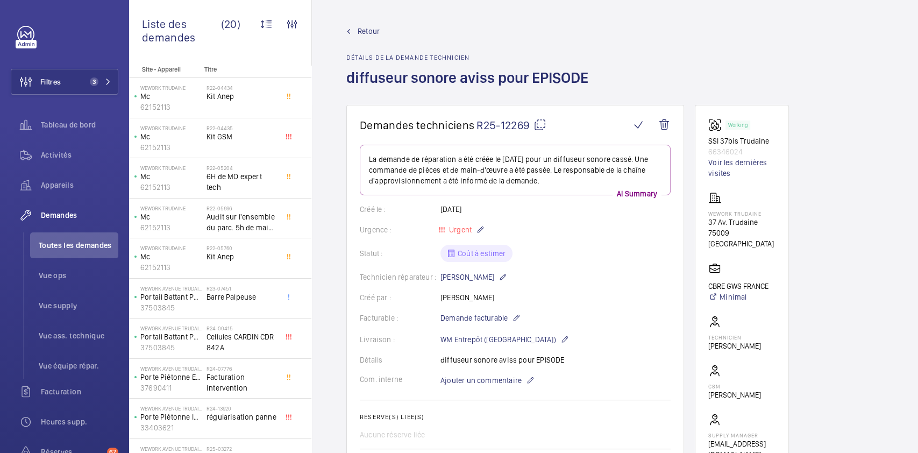
click at [584, 276] on div "Technicien réparateur : [PERSON_NAME]" at bounding box center [515, 276] width 311 height 13
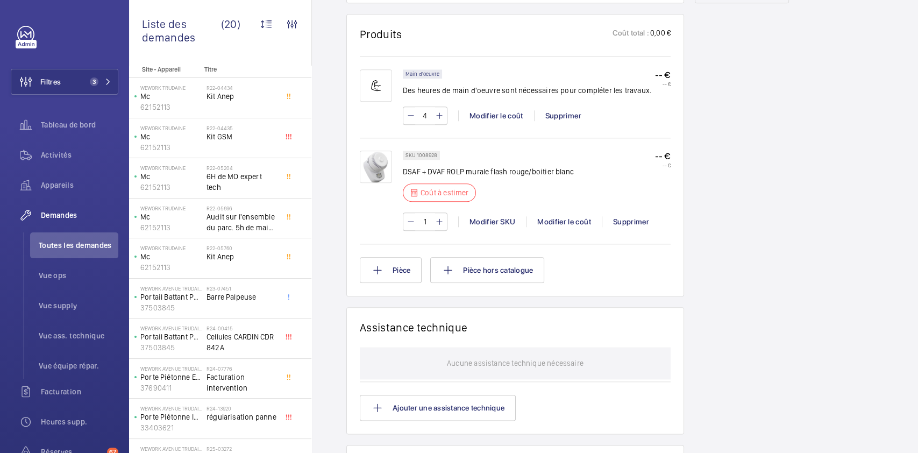
scroll to position [613, 0]
click at [566, 220] on div "Modifier le coût" at bounding box center [564, 223] width 76 height 11
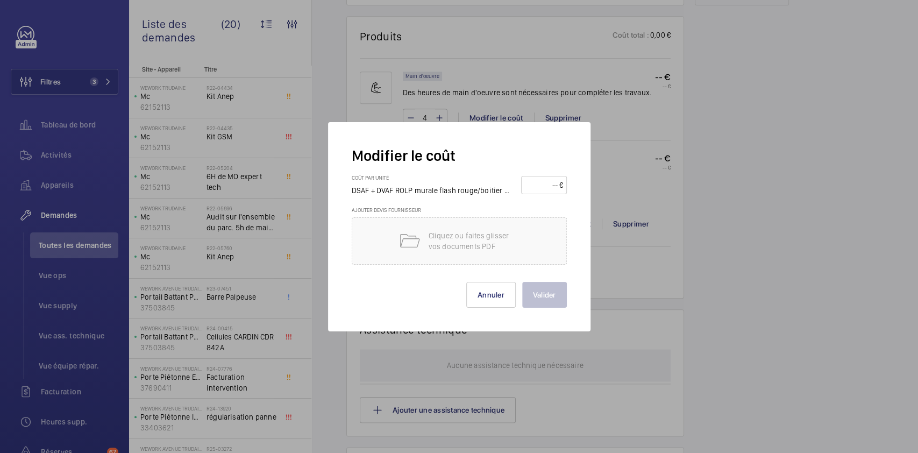
click at [545, 182] on input "number" at bounding box center [542, 184] width 34 height 17
type input "115"
click at [544, 302] on button "Valider" at bounding box center [544, 295] width 45 height 26
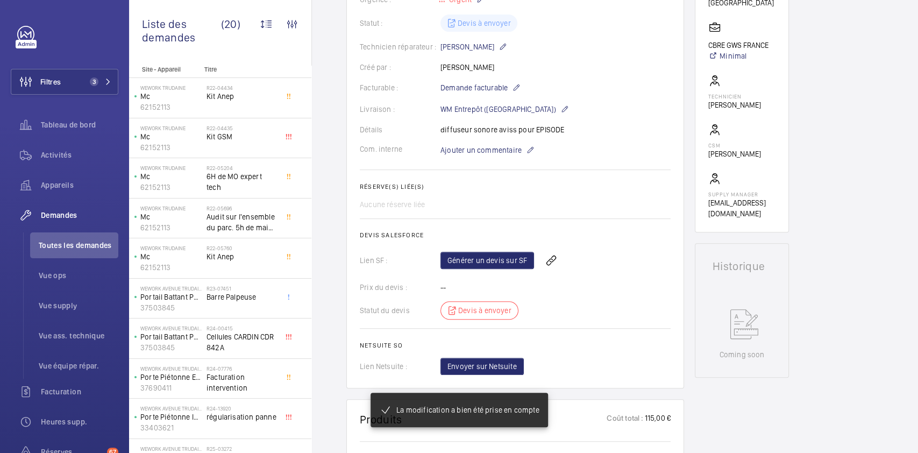
scroll to position [248, 0]
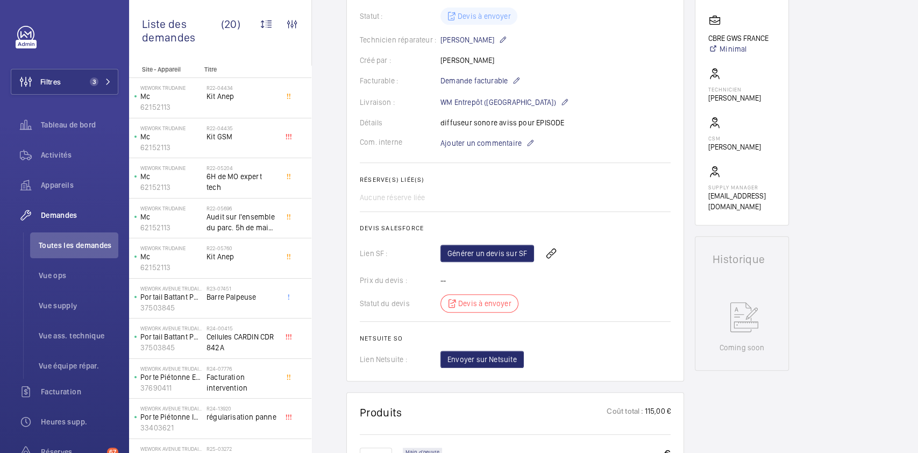
drag, startPoint x: 594, startPoint y: 293, endPoint x: 477, endPoint y: 239, distance: 129.0
click at [477, 239] on wm-front-card-body "Demande de réparation créée le [DATE] pour un diffuseur sonore cassé, avec un n…" at bounding box center [515, 132] width 311 height 471
click at [478, 247] on link "Générer un devis sur SF" at bounding box center [487, 253] width 94 height 17
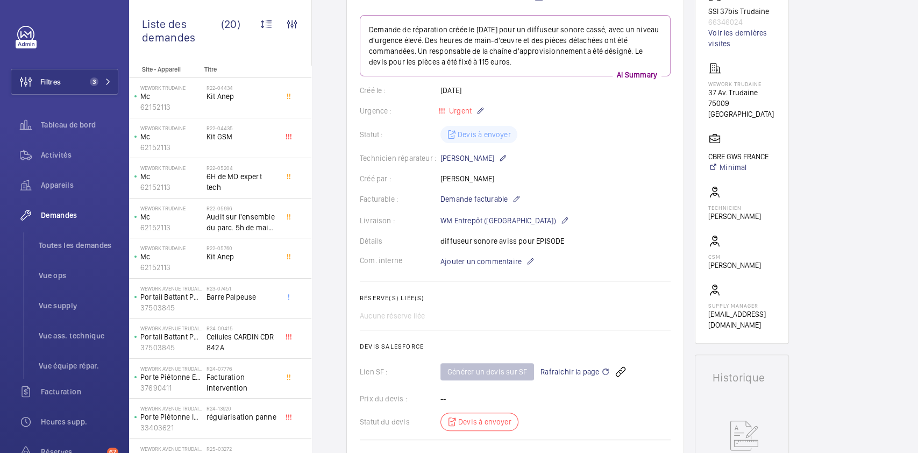
scroll to position [140, 0]
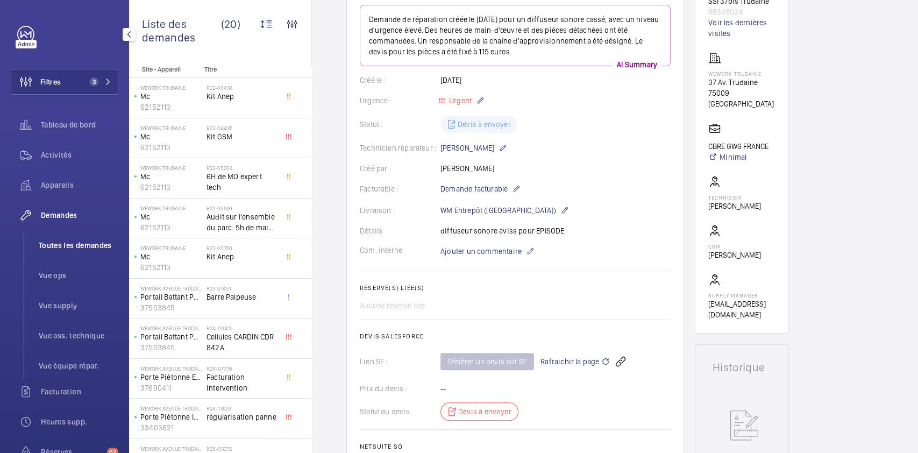
click at [97, 234] on li "Toutes les demandes" at bounding box center [74, 245] width 88 height 26
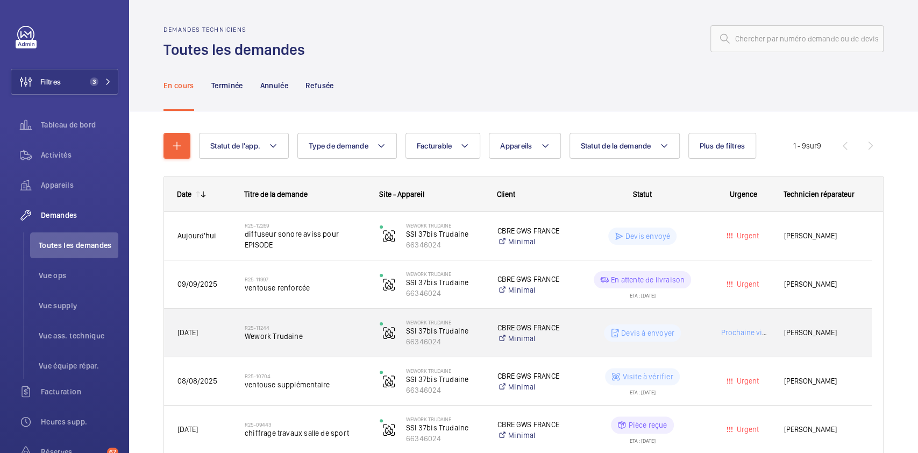
click at [688, 339] on wm-front-pills-cell "Devis à envoyer" at bounding box center [642, 332] width 121 height 17
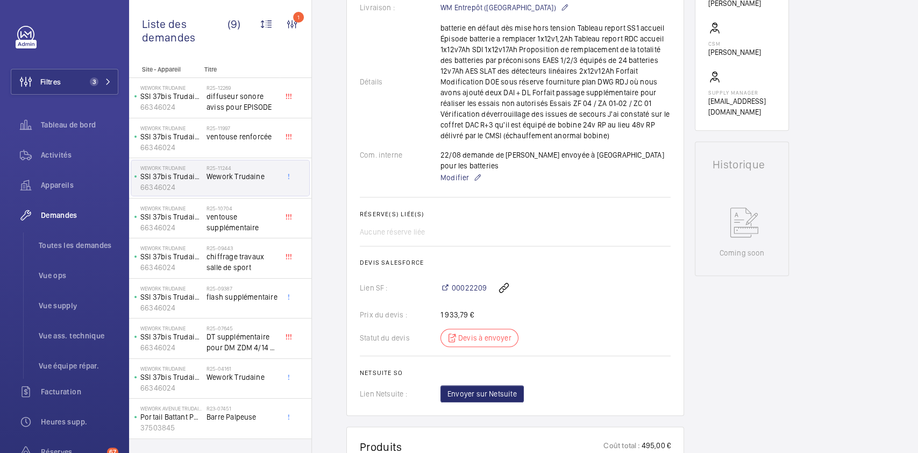
scroll to position [326, 0]
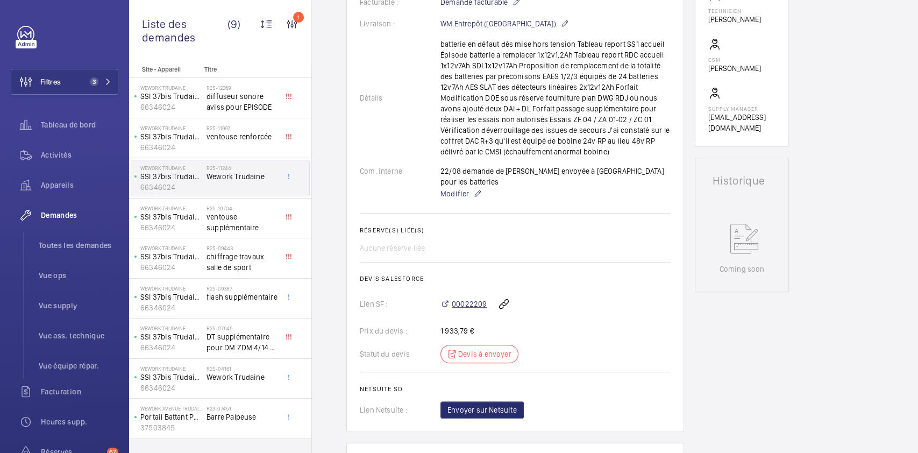
click at [471, 298] on span "00022209" at bounding box center [469, 303] width 35 height 11
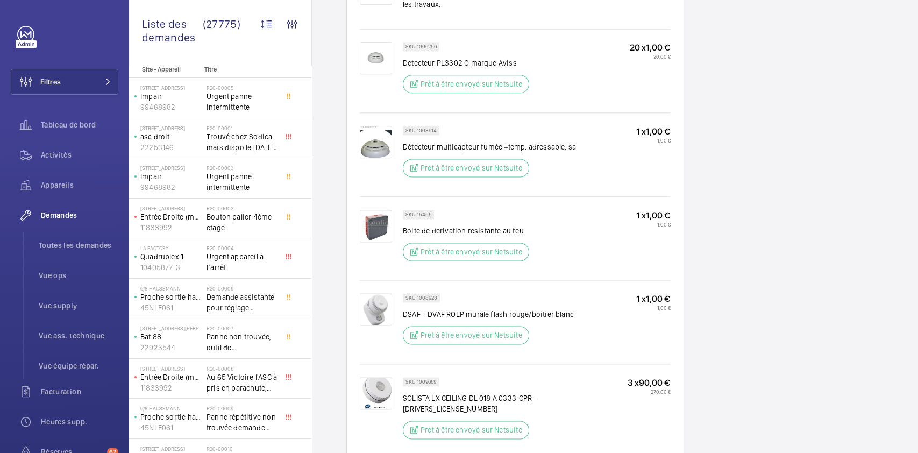
scroll to position [916, 0]
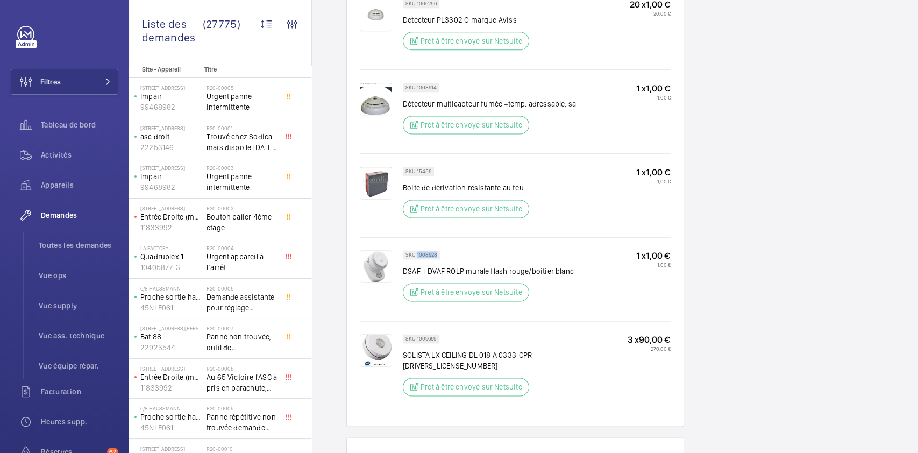
drag, startPoint x: 416, startPoint y: 252, endPoint x: 439, endPoint y: 252, distance: 23.1
click at [439, 252] on wm-front-pills "SKU 1008928" at bounding box center [425, 254] width 44 height 9
copy p "1008928"
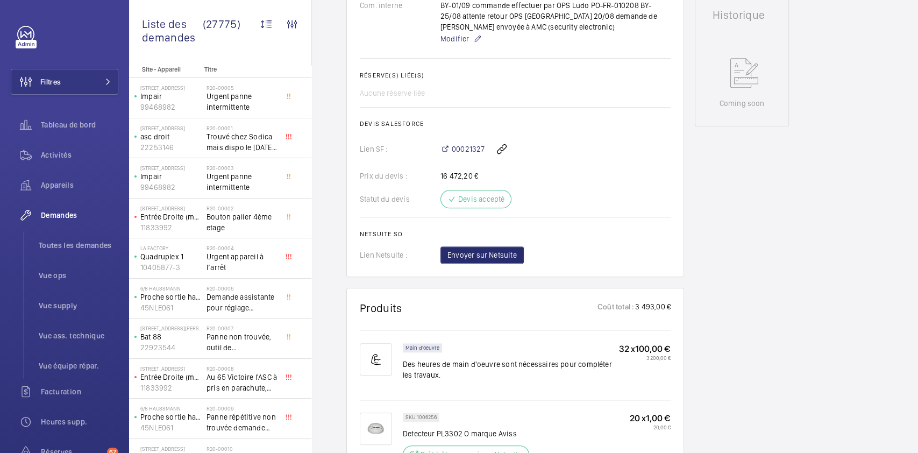
scroll to position [501, 0]
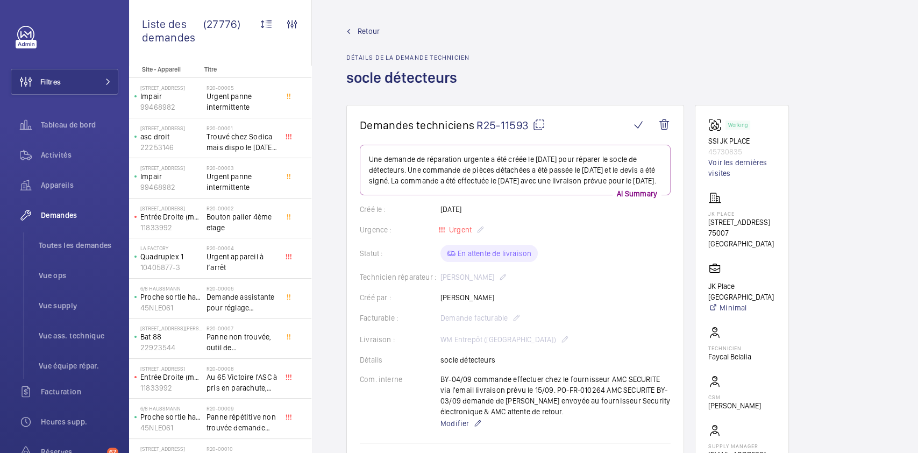
click at [362, 29] on span "Retour" at bounding box center [369, 31] width 22 height 11
click at [368, 32] on span "Retour" at bounding box center [369, 31] width 22 height 11
